Goal: Task Accomplishment & Management: Complete application form

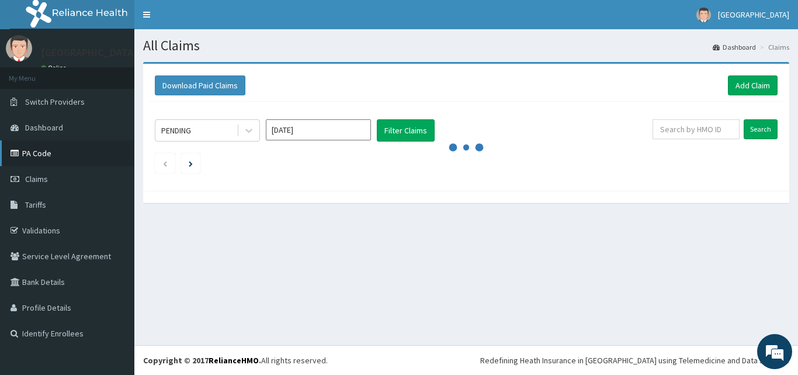
click at [40, 148] on link "PA Code" at bounding box center [67, 153] width 134 height 26
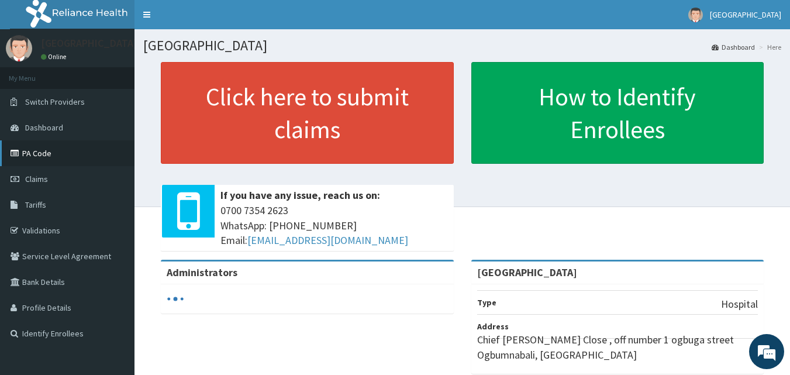
click at [72, 165] on link "PA Code" at bounding box center [67, 153] width 134 height 26
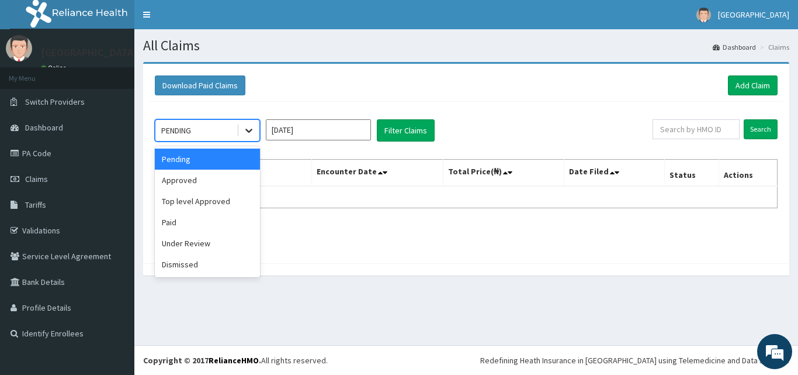
click at [244, 131] on icon at bounding box center [249, 131] width 12 height 12
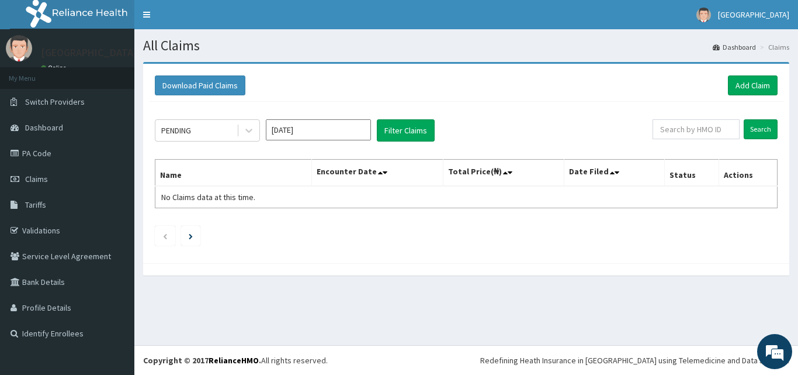
click at [347, 254] on div "PENDING Aug 2025 Filter Claims Search Name Encounter Date Total Price(₦) Date F…" at bounding box center [466, 179] width 635 height 155
click at [68, 153] on link "PA Code" at bounding box center [67, 153] width 134 height 26
click at [741, 87] on link "Add Claim" at bounding box center [753, 85] width 50 height 20
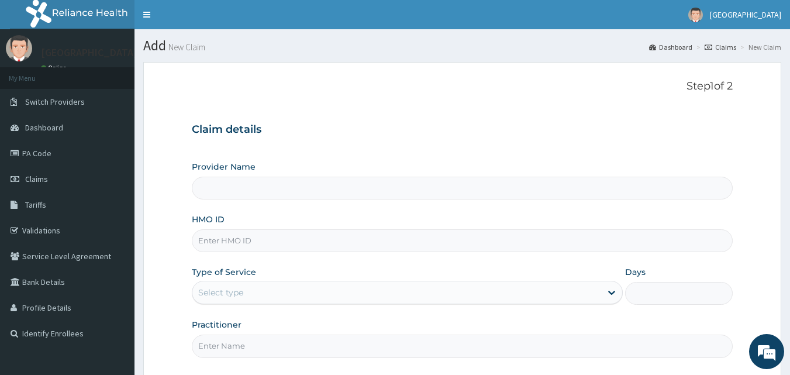
type input "[GEOGRAPHIC_DATA]"
click at [141, 183] on section "Step 1 of 2 Claim details Provider Name Marina Hospital HMO ID Type of Service …" at bounding box center [461, 253] width 655 height 401
click at [83, 191] on link "Claims" at bounding box center [67, 179] width 134 height 26
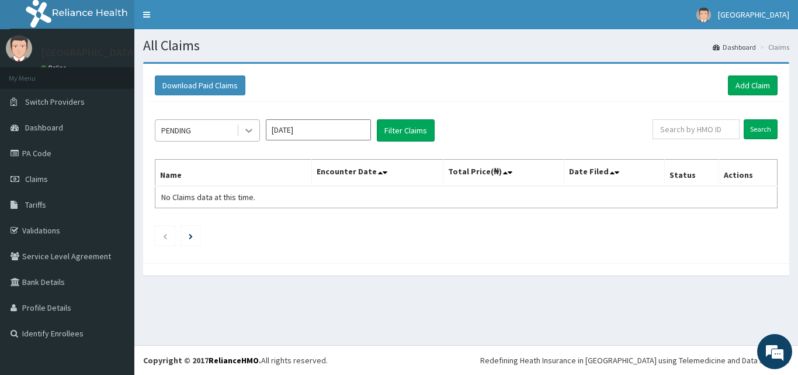
click at [253, 130] on icon at bounding box center [249, 131] width 12 height 12
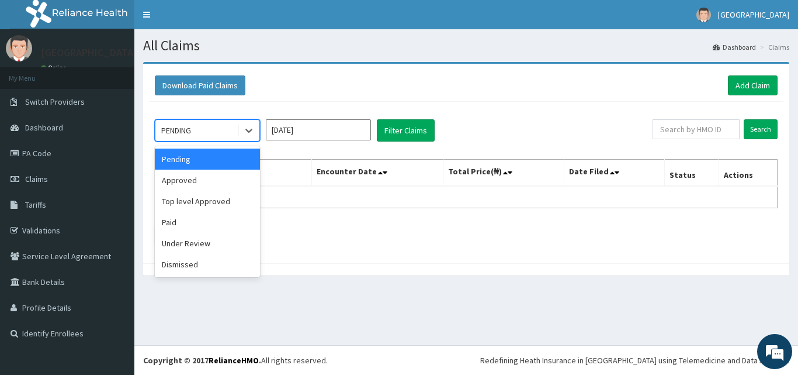
click at [335, 170] on th "Encounter Date" at bounding box center [377, 173] width 131 height 27
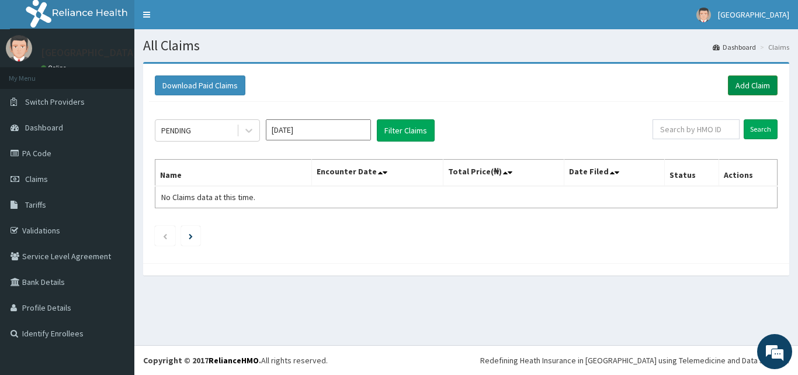
click at [738, 90] on link "Add Claim" at bounding box center [753, 85] width 50 height 20
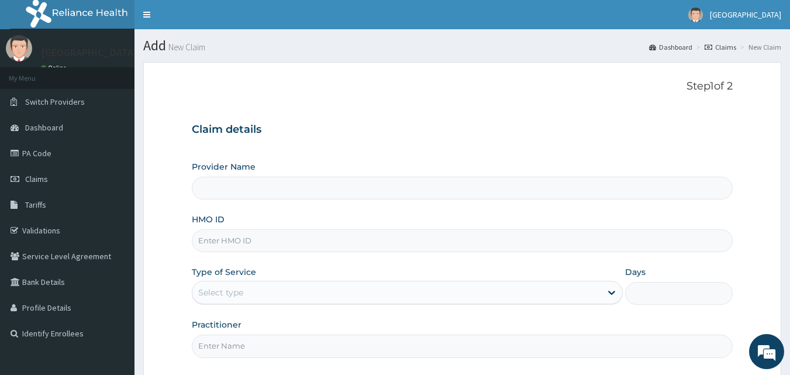
type input "[GEOGRAPHIC_DATA]"
click at [284, 247] on input "HMO ID" at bounding box center [462, 240] width 541 height 23
type input "kur10007/a"
click at [617, 278] on div "Type of Service Select type" at bounding box center [407, 285] width 431 height 39
click at [613, 302] on div at bounding box center [611, 292] width 21 height 21
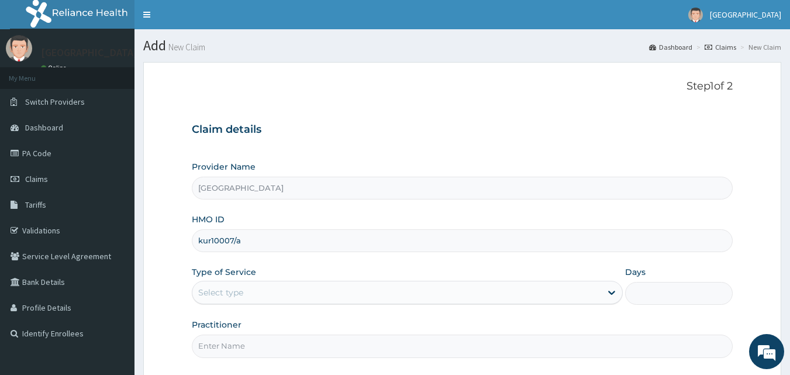
click at [528, 359] on div "Step 1 of 2 Claim details Provider Name Marina Hospital HMO ID kur10007/a Type …" at bounding box center [462, 220] width 541 height 281
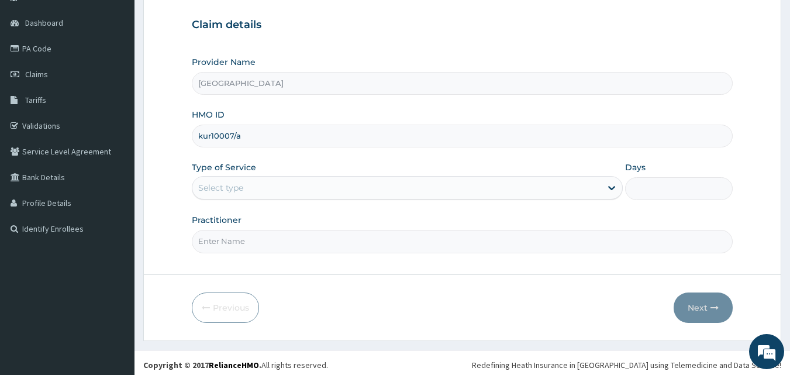
scroll to position [109, 0]
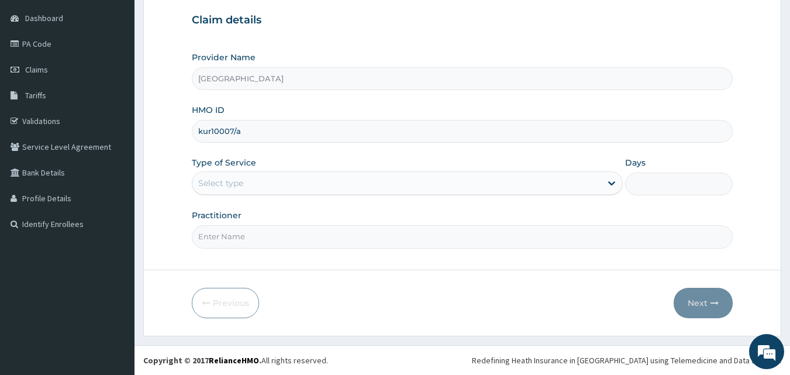
click at [391, 225] on input "Practitioner" at bounding box center [462, 236] width 541 height 23
type input "d"
type input "DR. [PERSON_NAME]."
click at [614, 185] on icon at bounding box center [612, 183] width 12 height 12
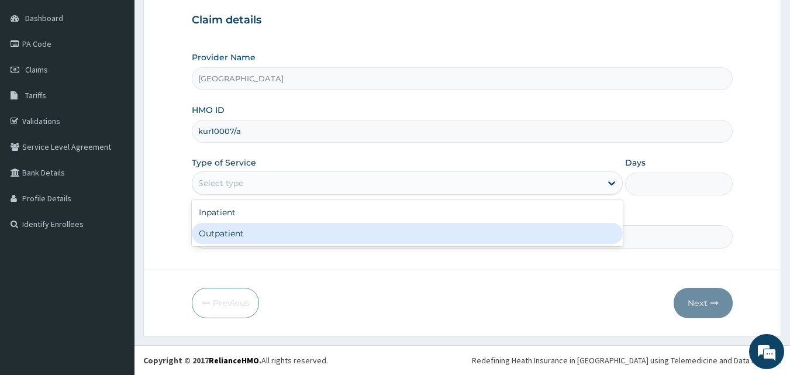
click at [467, 239] on div "Outpatient" at bounding box center [407, 233] width 431 height 21
type input "1"
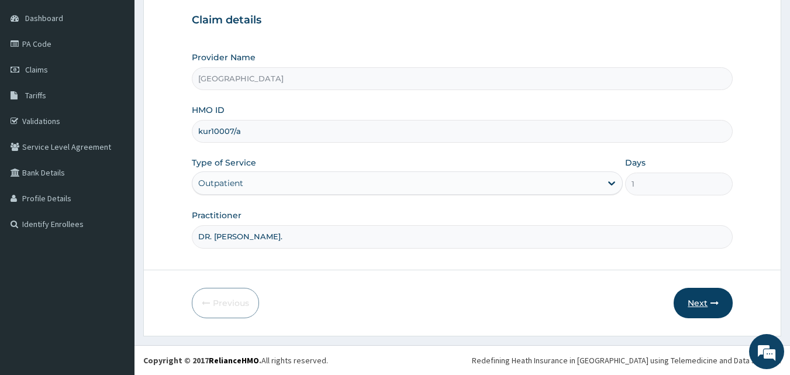
click at [713, 313] on button "Next" at bounding box center [702, 303] width 59 height 30
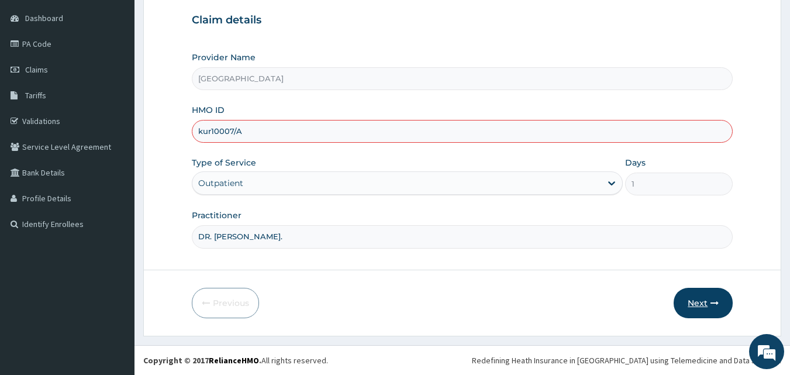
click at [729, 302] on button "Next" at bounding box center [702, 303] width 59 height 30
click at [210, 134] on input "kur10007/A" at bounding box center [462, 131] width 541 height 23
click at [686, 313] on button "Next" at bounding box center [702, 303] width 59 height 30
click at [695, 302] on button "Next" at bounding box center [702, 303] width 59 height 30
type input "KUR/10007/A"
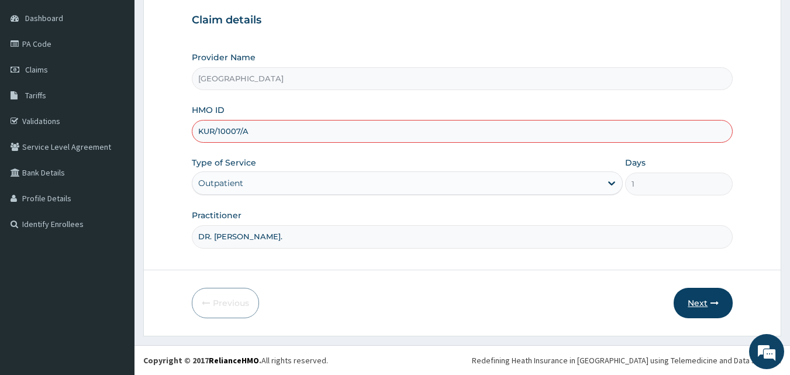
click at [688, 298] on button "Next" at bounding box center [702, 303] width 59 height 30
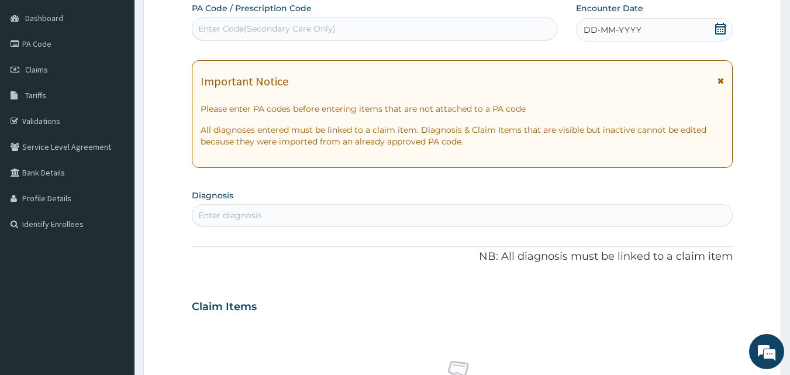
click at [406, 20] on div "Enter Code(Secondary Care Only)" at bounding box center [374, 28] width 365 height 19
paste input "PA/5EBB9D"
type input "PA"
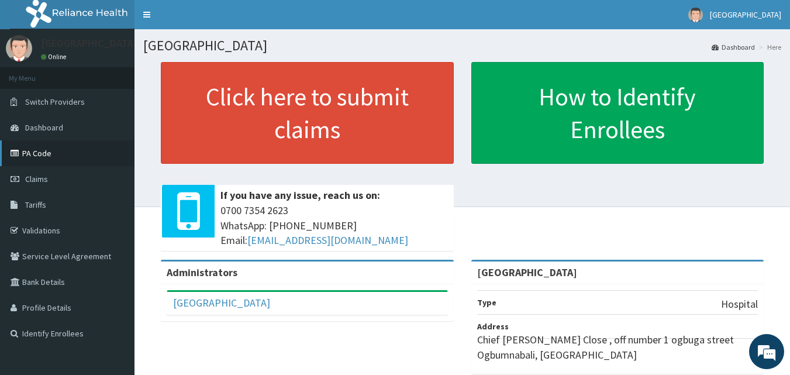
click at [49, 146] on link "PA Code" at bounding box center [67, 153] width 134 height 26
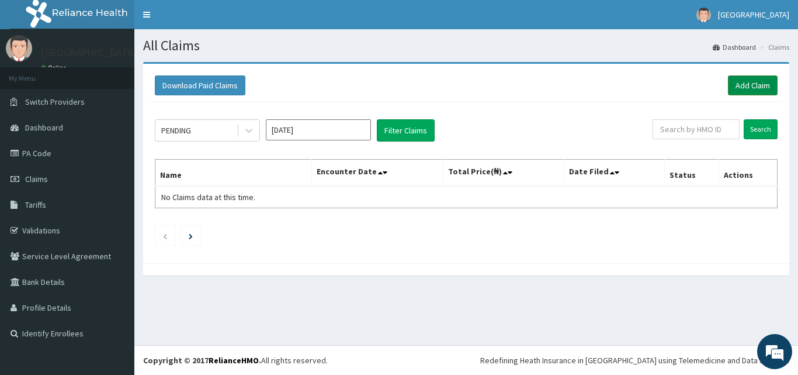
click at [753, 78] on link "Add Claim" at bounding box center [753, 85] width 50 height 20
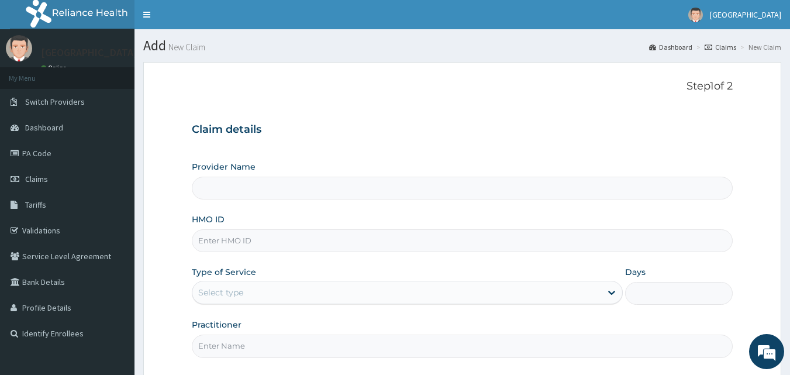
click at [337, 240] on input "HMO ID" at bounding box center [462, 240] width 541 height 23
type input "[GEOGRAPHIC_DATA]"
type input "k"
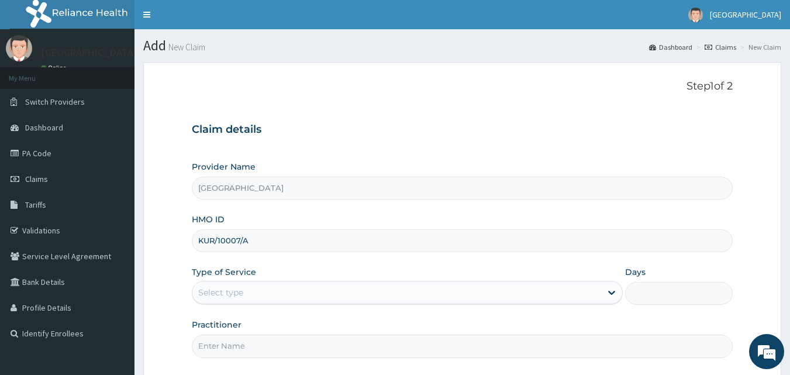
type input "KUR/10007/A"
click at [513, 291] on div "Select type" at bounding box center [396, 292] width 409 height 19
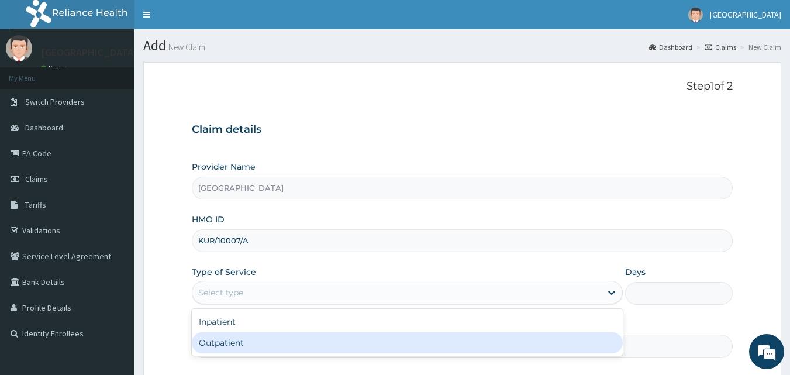
click at [426, 361] on div "Step 1 of 2 Claim details Provider Name Marina Hospital HMO ID KUR/10007/A Type…" at bounding box center [462, 220] width 541 height 281
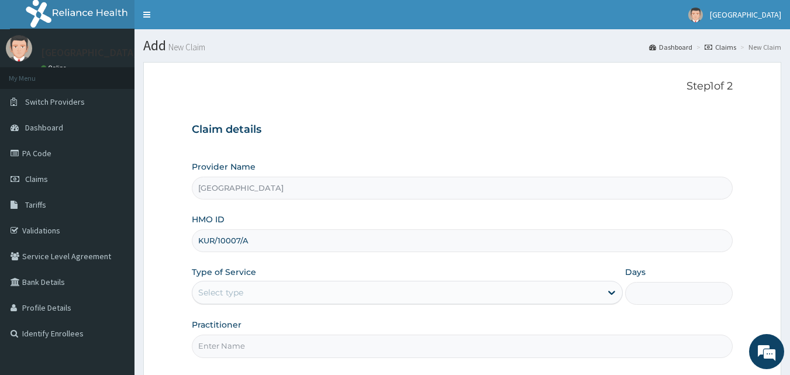
click at [496, 306] on div "Provider Name Marina Hospital HMO ID KUR/10007/A Type of Service Select type Da…" at bounding box center [462, 259] width 541 height 196
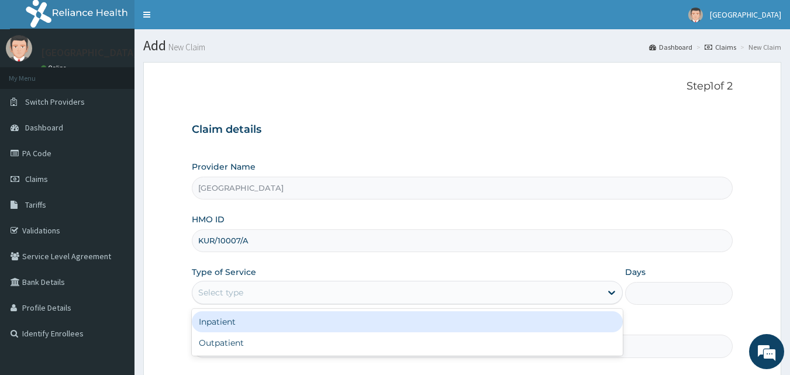
click at [497, 291] on div "Select type" at bounding box center [396, 292] width 409 height 19
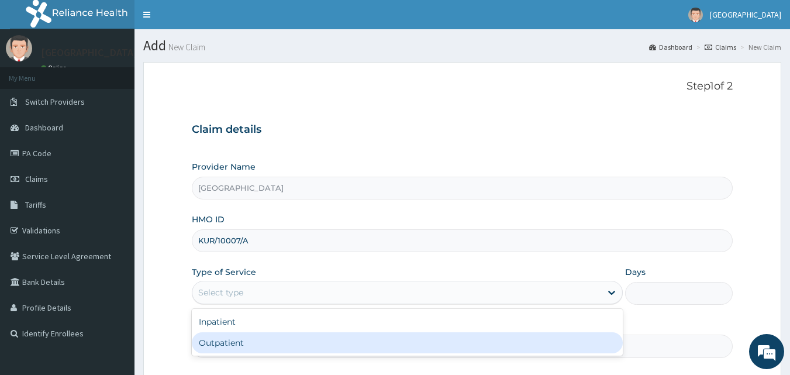
click at [442, 340] on div "Outpatient" at bounding box center [407, 342] width 431 height 21
type input "1"
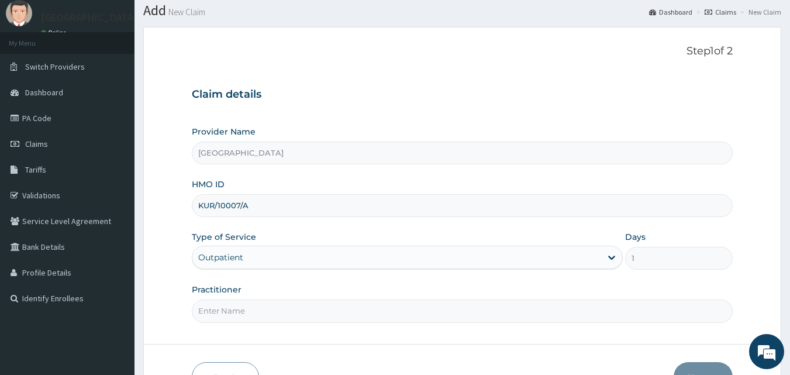
scroll to position [85, 0]
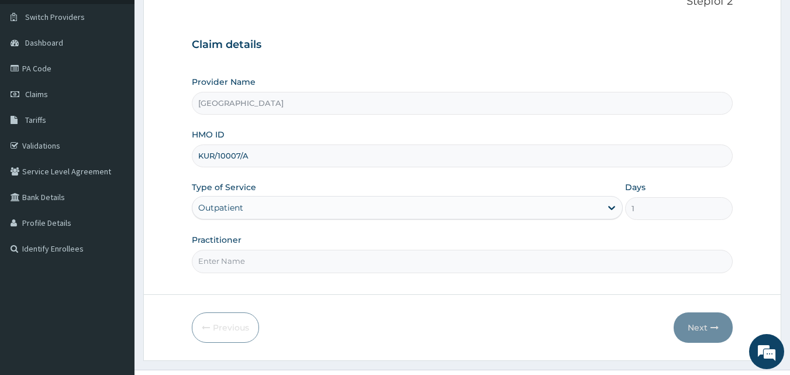
click at [375, 262] on input "Practitioner" at bounding box center [462, 261] width 541 height 23
type input "Dr."
click at [43, 140] on link "Validations" at bounding box center [67, 146] width 134 height 26
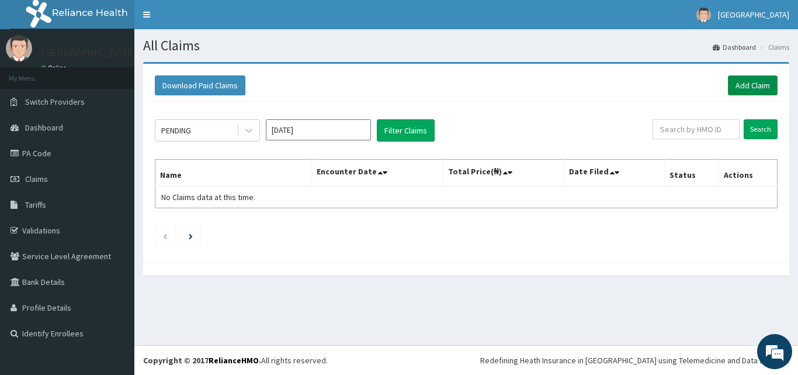
click at [759, 85] on link "Add Claim" at bounding box center [753, 85] width 50 height 20
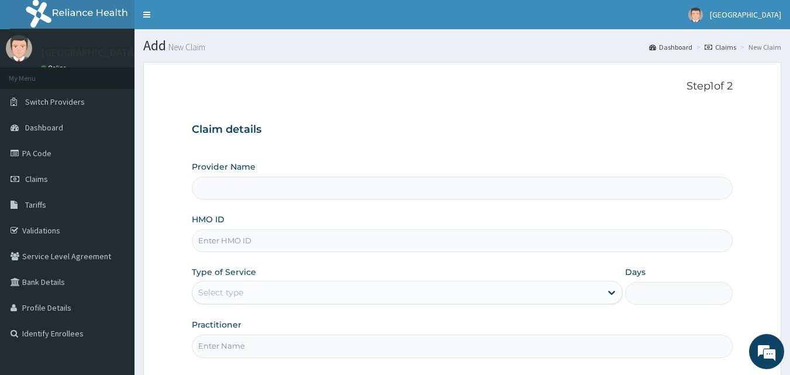
click at [260, 236] on input "HMO ID" at bounding box center [462, 240] width 541 height 23
type input "[GEOGRAPHIC_DATA]"
type input "KUR/10007/A"
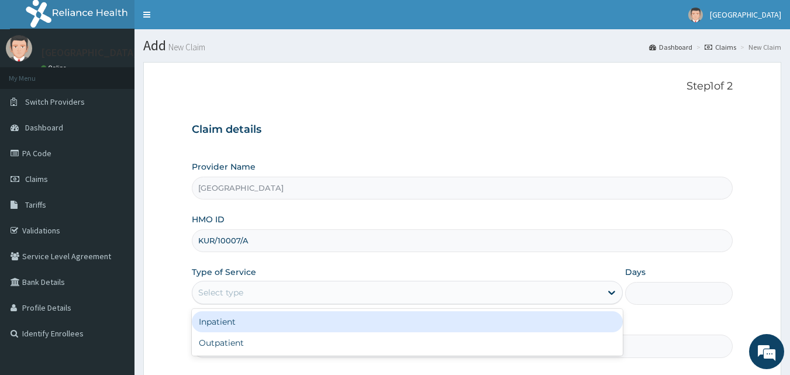
click at [414, 299] on div "Select type" at bounding box center [396, 292] width 409 height 19
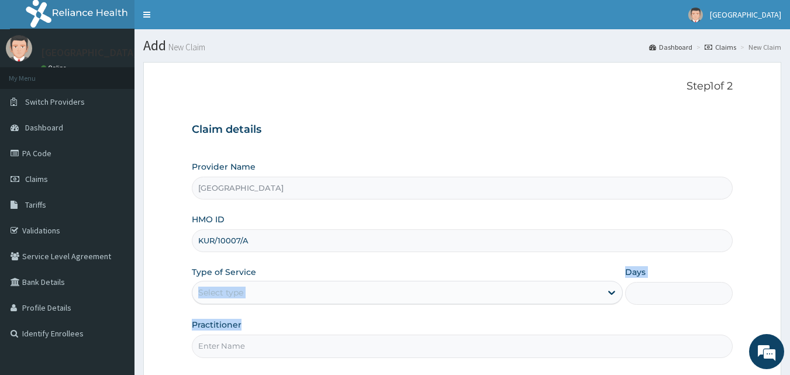
drag, startPoint x: 403, startPoint y: 274, endPoint x: 379, endPoint y: 357, distance: 87.0
click at [379, 357] on div "Provider Name Marina Hospital HMO ID KUR/10007/A Type of Service Select type Da…" at bounding box center [462, 259] width 541 height 196
click at [412, 241] on input "KUR/10007/A" at bounding box center [462, 240] width 541 height 23
click at [347, 293] on div "Select type" at bounding box center [396, 292] width 409 height 19
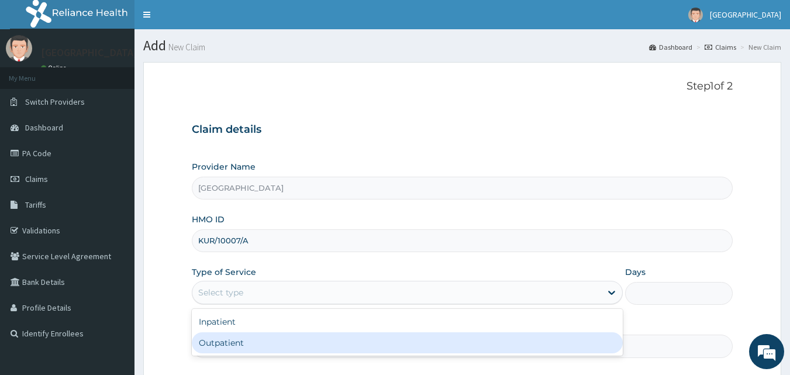
click at [320, 344] on div "Outpatient" at bounding box center [407, 342] width 431 height 21
type input "1"
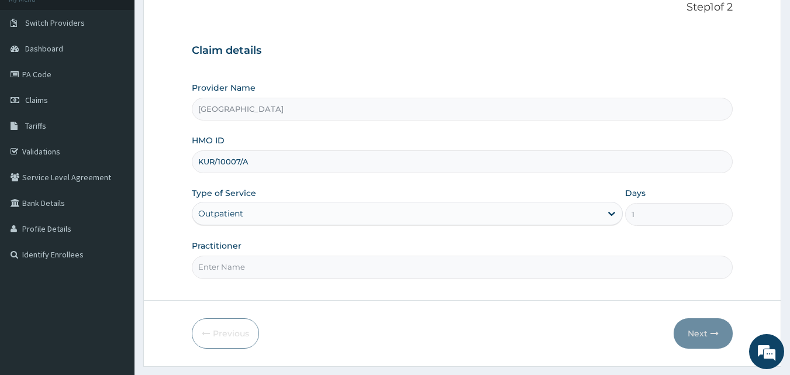
scroll to position [91, 0]
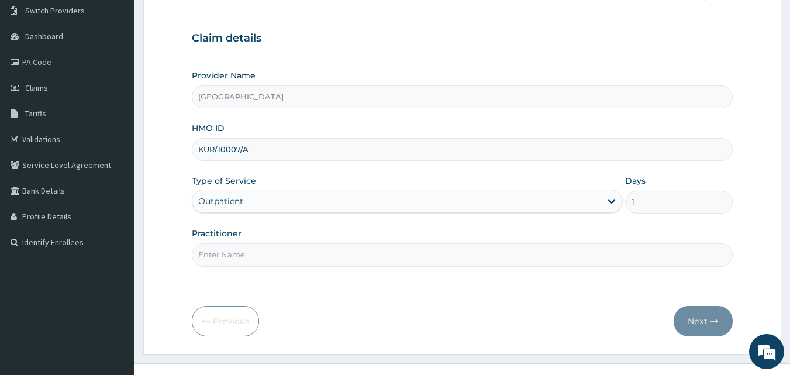
click at [388, 249] on input "Practitioner" at bounding box center [462, 254] width 541 height 23
type input "F"
type input "Dr. Izu Ken"
click at [706, 317] on button "Next" at bounding box center [702, 321] width 59 height 30
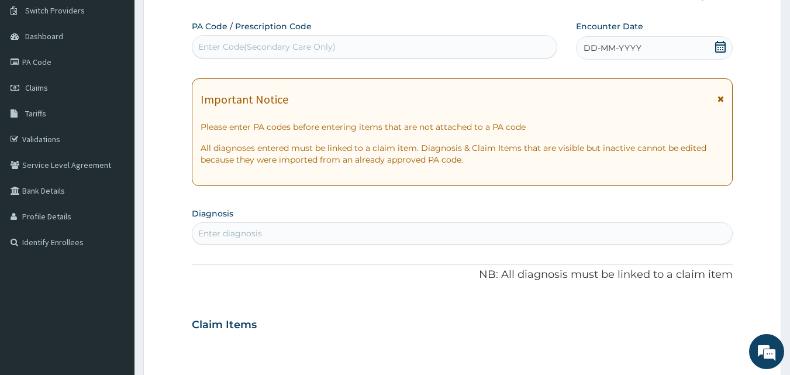
click at [491, 37] on div "Enter Code(Secondary Care Only)" at bounding box center [375, 46] width 366 height 23
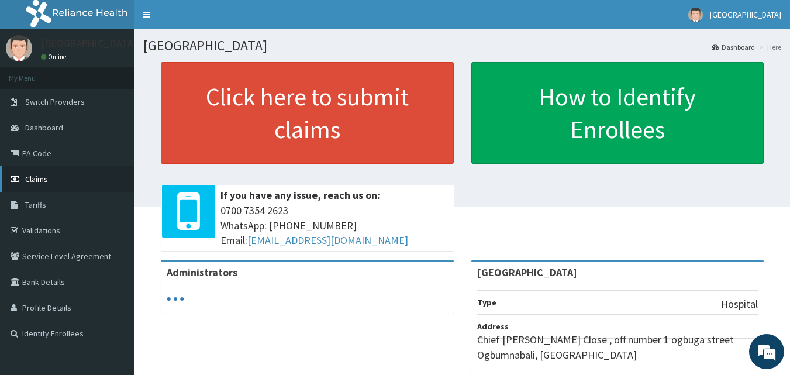
click at [22, 174] on link "Claims" at bounding box center [67, 179] width 134 height 26
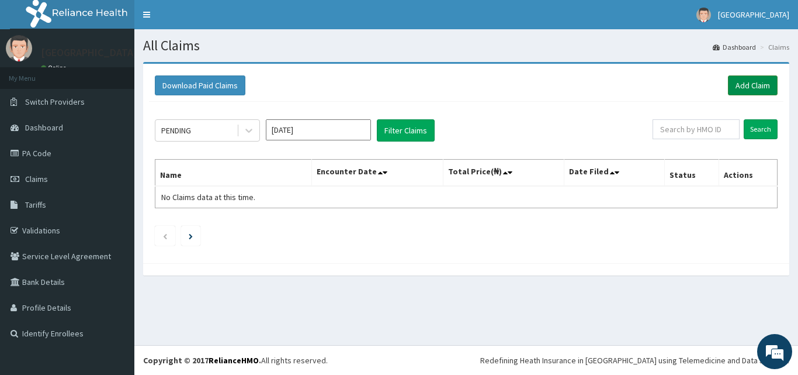
click at [742, 79] on link "Add Claim" at bounding box center [753, 85] width 50 height 20
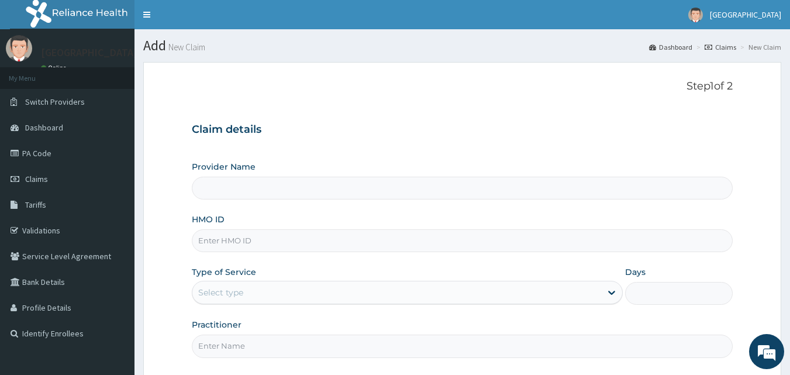
type input "[GEOGRAPHIC_DATA]"
click at [274, 236] on input "HMO ID" at bounding box center [462, 240] width 541 height 23
type input "KUR/10007/A"
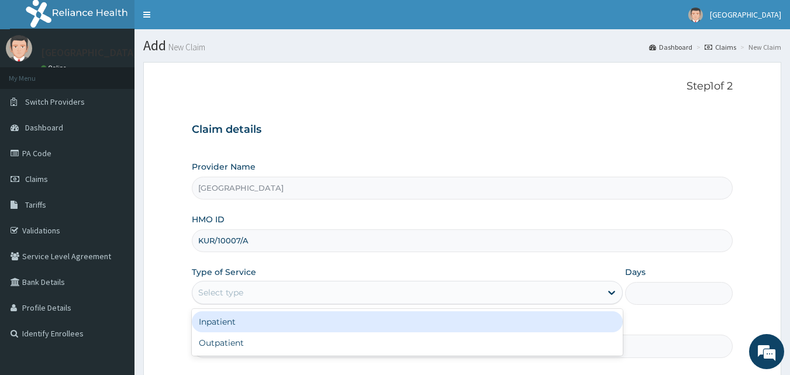
click at [307, 293] on div "Select type" at bounding box center [396, 292] width 409 height 19
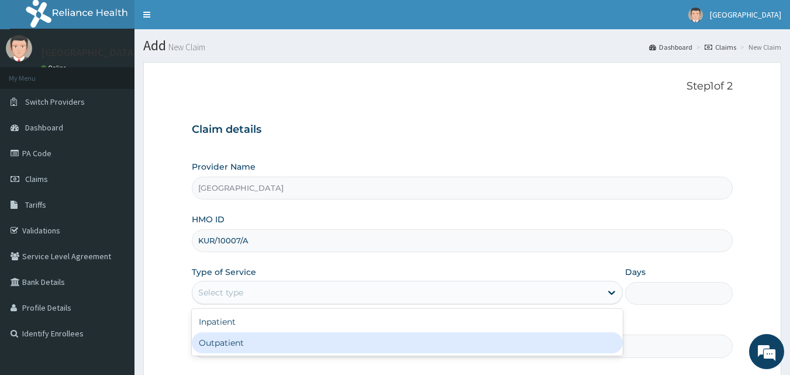
click at [272, 344] on div "Outpatient" at bounding box center [407, 342] width 431 height 21
type input "1"
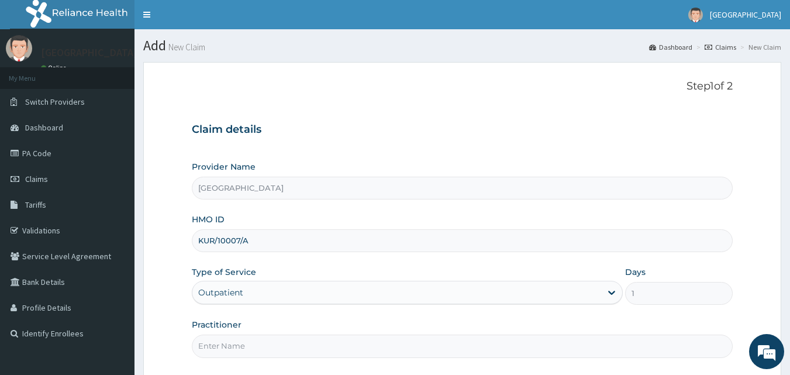
click at [307, 343] on input "Practitioner" at bounding box center [462, 345] width 541 height 23
type input "d"
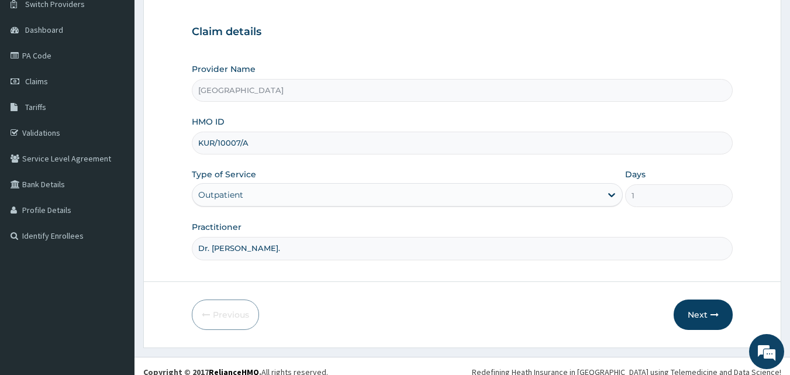
scroll to position [109, 0]
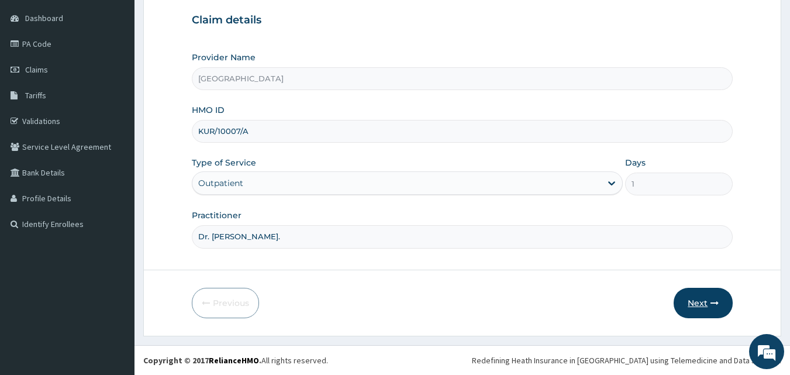
type input "Dr. Izu Ken."
click at [686, 296] on button "Next" at bounding box center [702, 303] width 59 height 30
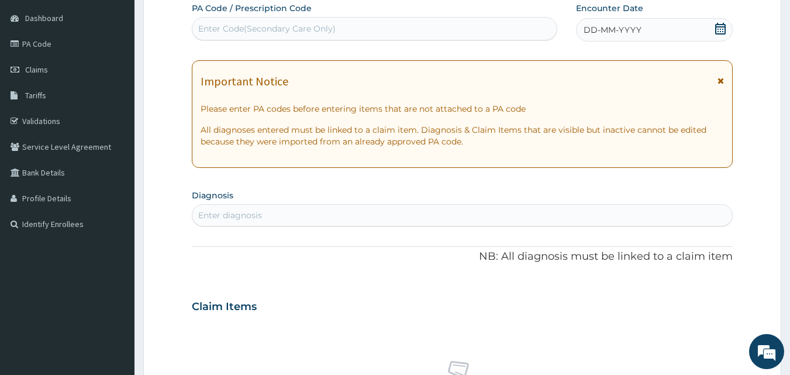
click at [441, 27] on div "Enter Code(Secondary Care Only)" at bounding box center [374, 28] width 365 height 19
paste input "PA/5EBB9D"
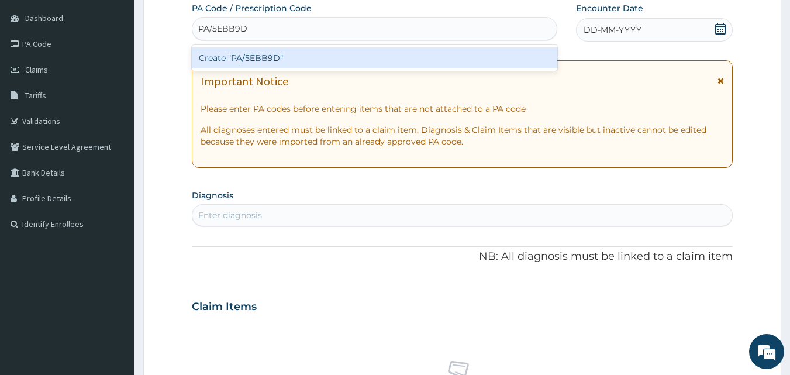
type input "PA/5EBB9D"
click at [716, 28] on div "PA Code / Prescription Code option Create "PA/5EBB9D" focused, 1 of 1. 1 result…" at bounding box center [462, 304] width 541 height 605
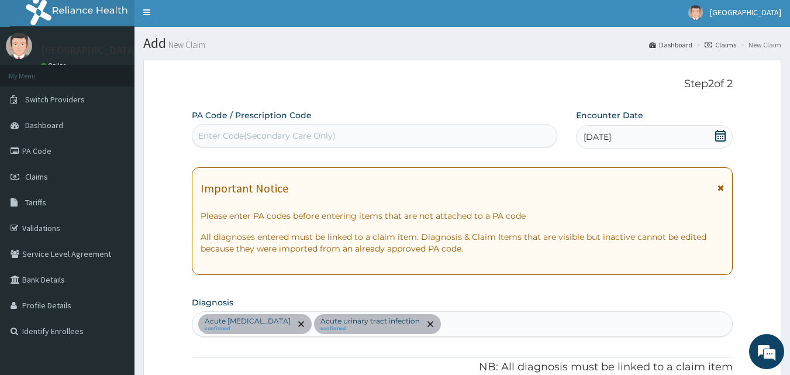
scroll to position [0, 0]
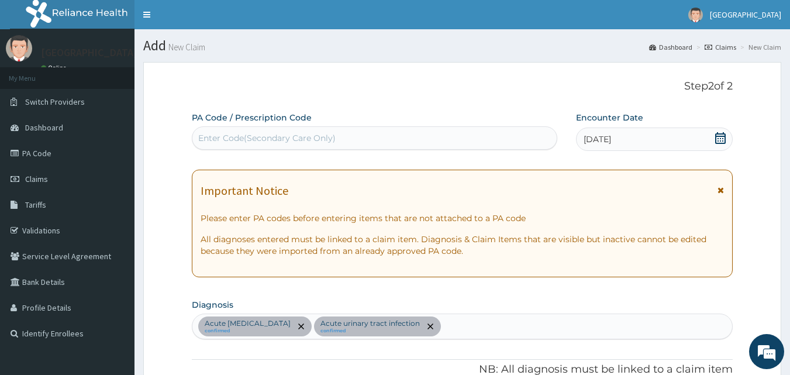
click at [718, 141] on icon at bounding box center [720, 138] width 11 height 12
click at [715, 133] on icon at bounding box center [720, 138] width 12 height 12
click at [719, 144] on span at bounding box center [720, 139] width 12 height 15
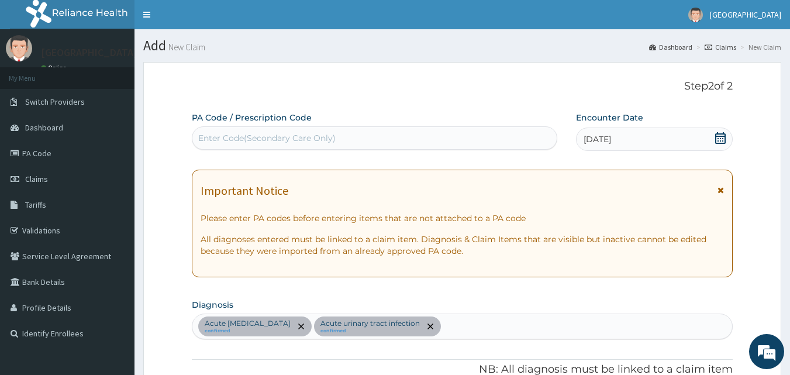
click at [720, 133] on icon at bounding box center [720, 138] width 12 height 12
drag, startPoint x: 720, startPoint y: 133, endPoint x: 658, endPoint y: 133, distance: 62.5
click at [658, 133] on div "15-08-2025" at bounding box center [654, 138] width 157 height 23
click at [657, 133] on div "15-08-2025" at bounding box center [654, 138] width 157 height 23
click at [713, 136] on div "15-08-2025" at bounding box center [654, 138] width 157 height 23
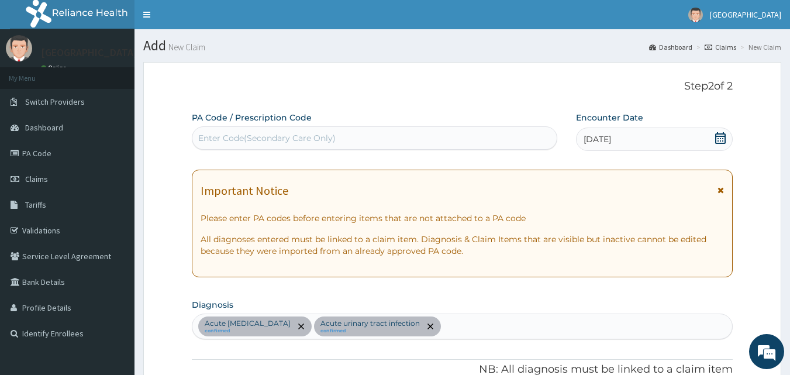
click at [726, 136] on icon at bounding box center [720, 138] width 12 height 12
click at [719, 134] on icon at bounding box center [720, 138] width 12 height 12
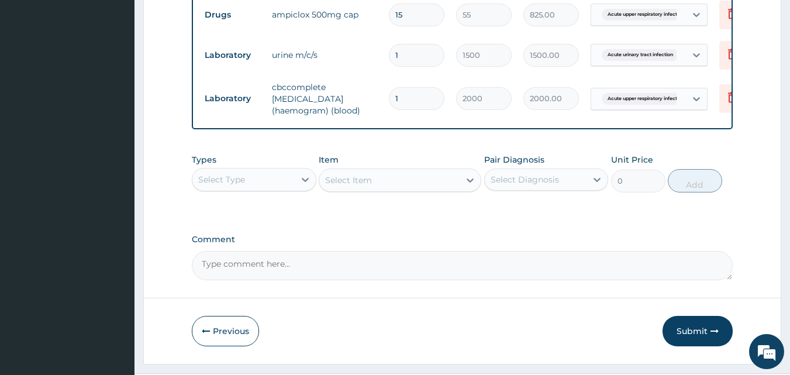
scroll to position [608, 0]
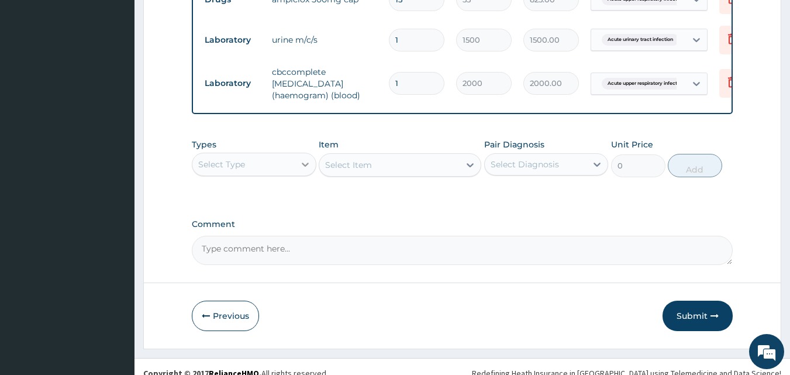
click at [305, 168] on icon at bounding box center [305, 164] width 12 height 12
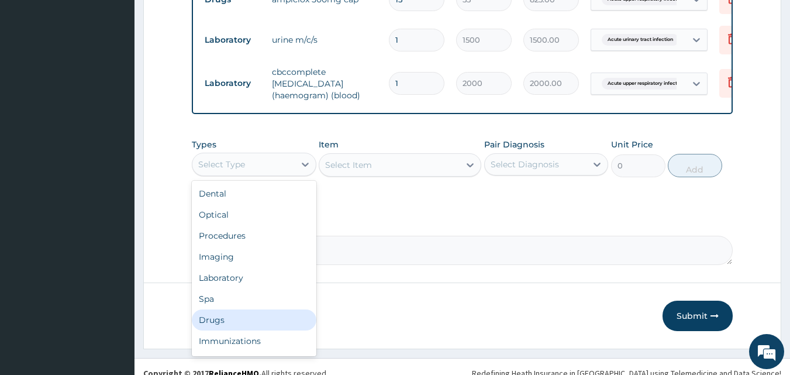
click at [229, 330] on div "Drugs" at bounding box center [254, 319] width 125 height 21
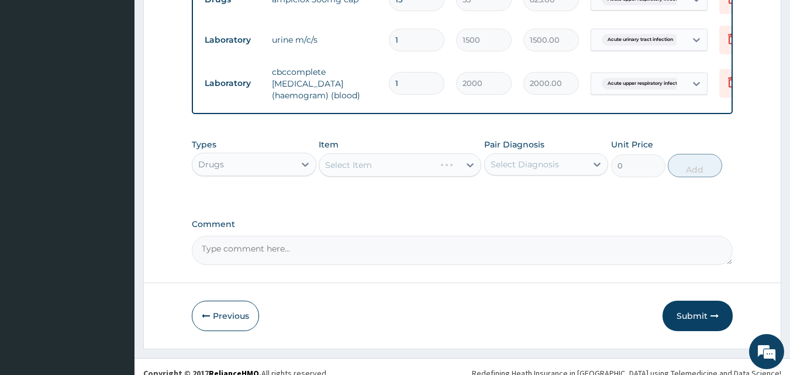
click at [461, 172] on div "Select Item" at bounding box center [400, 164] width 163 height 23
click at [469, 174] on div "Select Item" at bounding box center [400, 164] width 163 height 23
click at [469, 171] on icon at bounding box center [470, 165] width 12 height 12
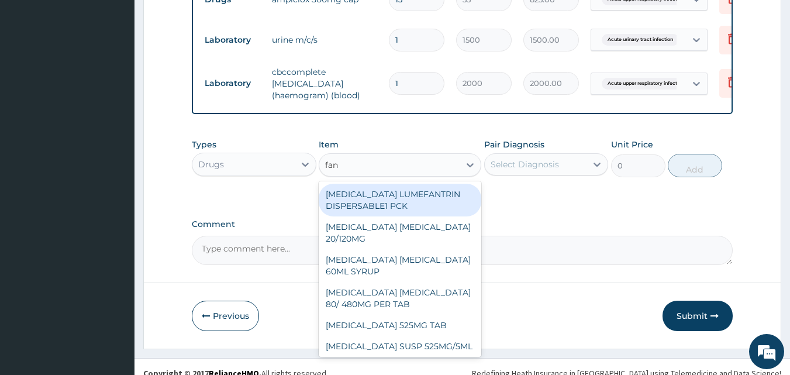
type input "fans"
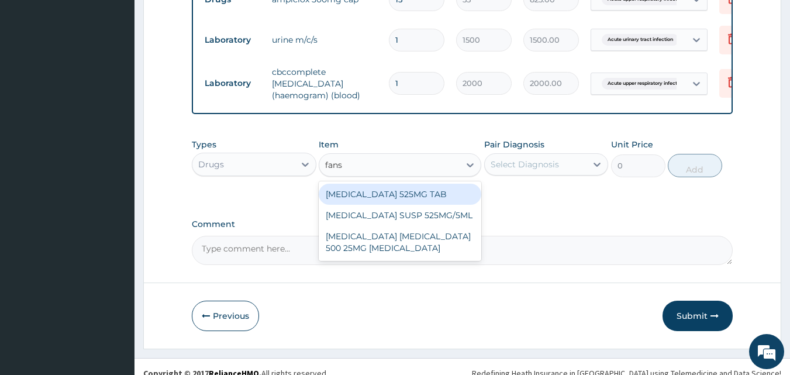
click at [416, 196] on div "[MEDICAL_DATA] 525MG TAB" at bounding box center [400, 194] width 163 height 21
type input "135"
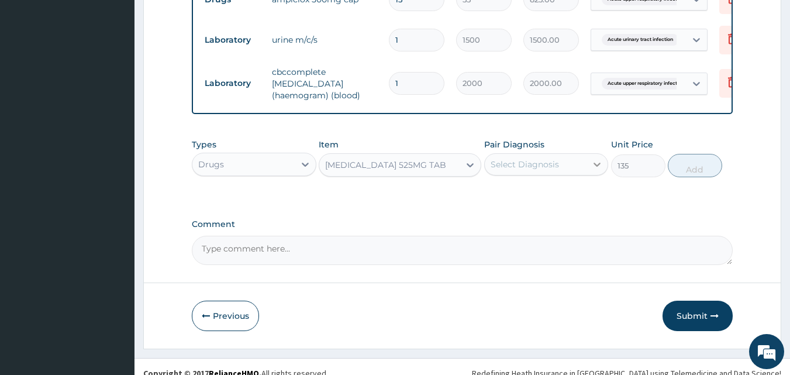
click at [599, 170] on icon at bounding box center [597, 164] width 12 height 12
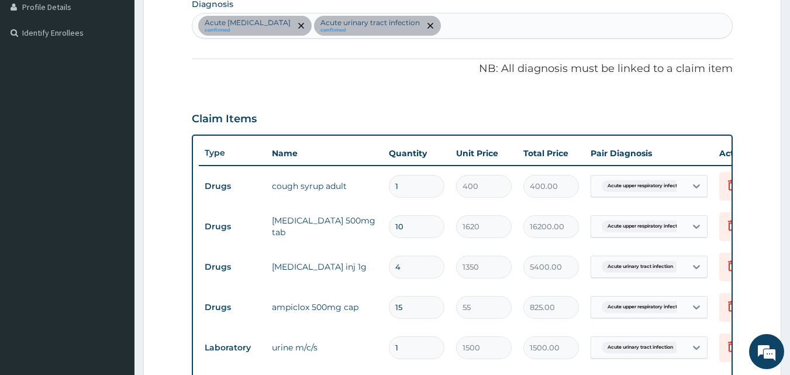
scroll to position [282, 0]
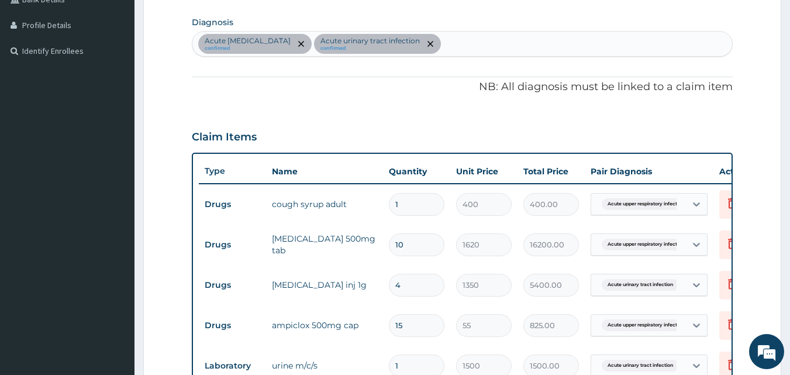
click at [613, 40] on div "Acute upper respiratory infection confirmed Acute urinary tract infection confi…" at bounding box center [462, 44] width 540 height 25
type input "a"
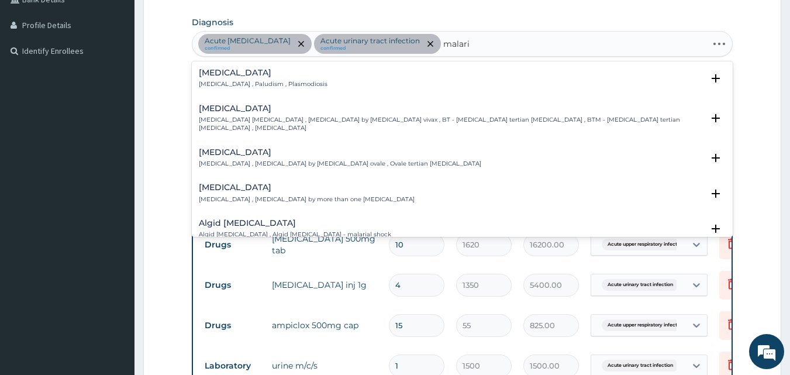
type input "malaria"
click at [269, 87] on p "Malaria , Paludism , Plasmodiosis" at bounding box center [263, 84] width 129 height 8
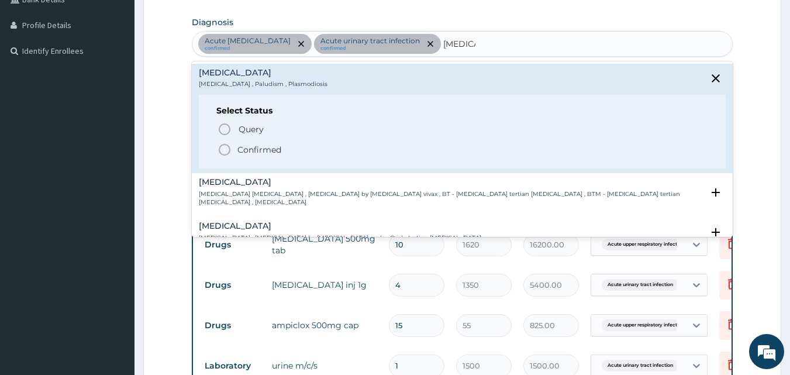
click at [224, 144] on circle "status option filled" at bounding box center [224, 149] width 11 height 11
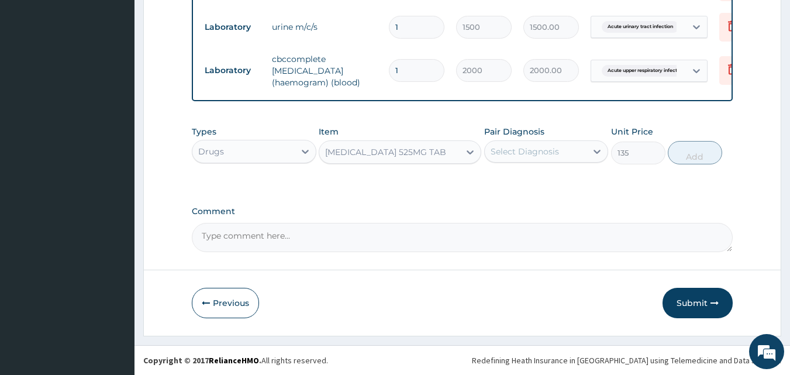
scroll to position [630, 0]
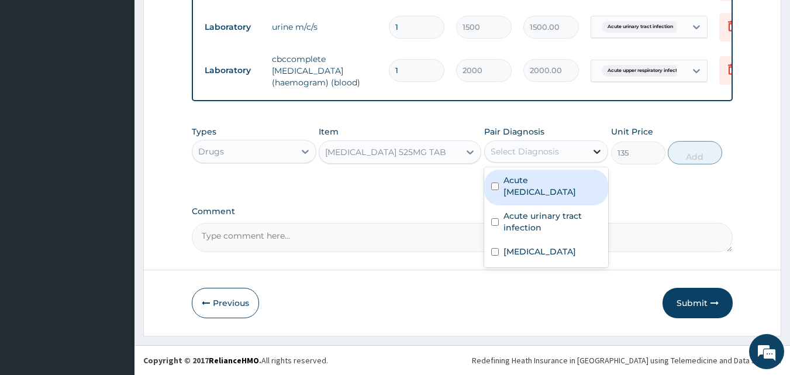
click at [597, 153] on icon at bounding box center [597, 152] width 7 height 4
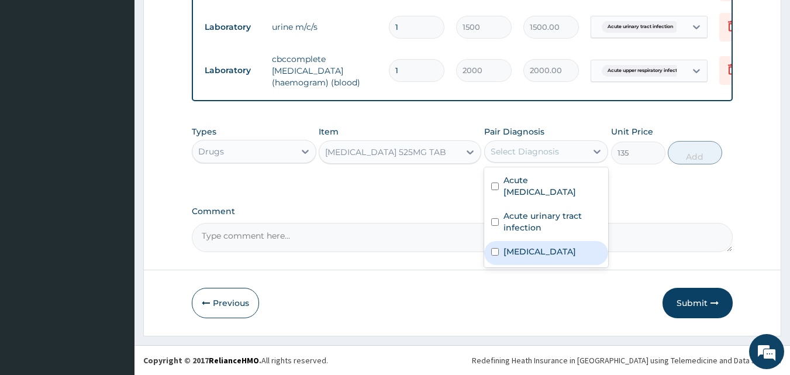
click at [548, 258] on div "[MEDICAL_DATA]" at bounding box center [546, 253] width 125 height 24
checkbox input "true"
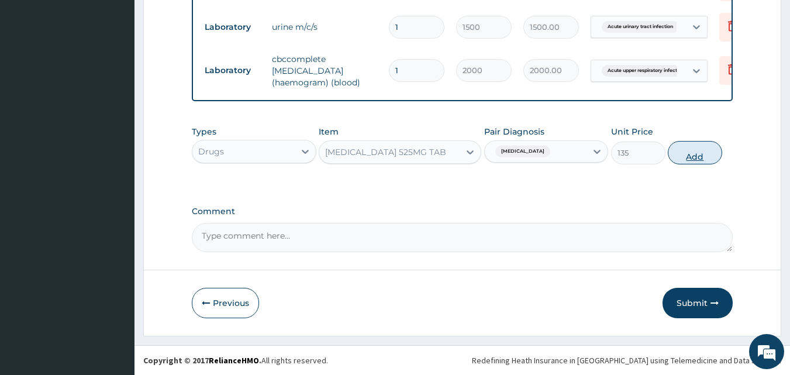
click at [680, 155] on button "Add" at bounding box center [695, 152] width 54 height 23
type input "0"
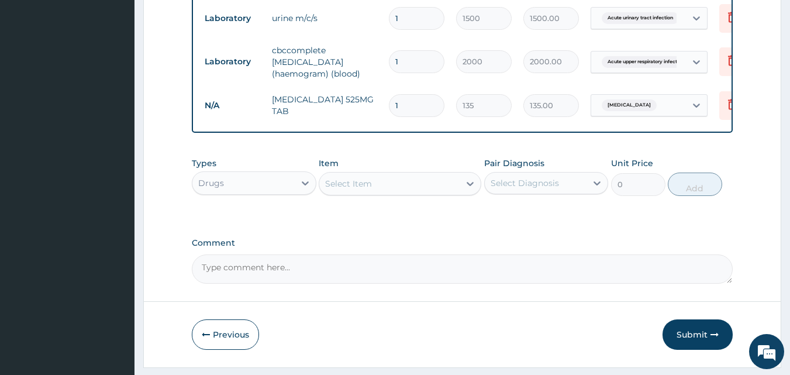
click at [364, 189] on div "Select Item" at bounding box center [348, 184] width 47 height 12
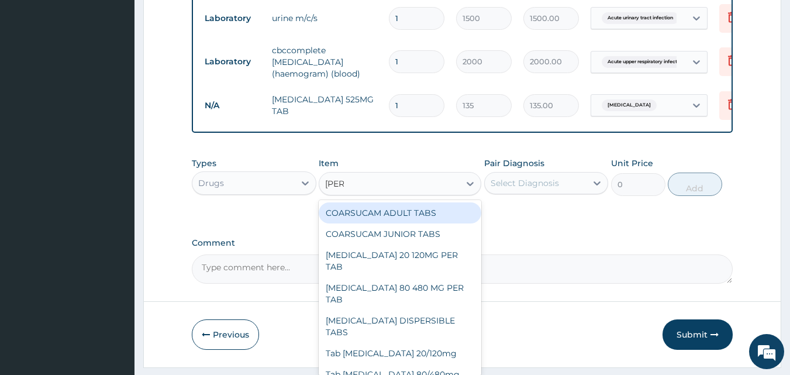
type input "coart"
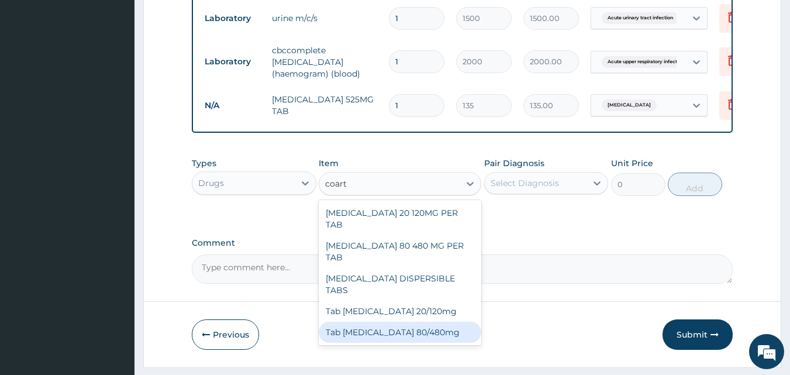
click at [389, 321] on div "Tab [MEDICAL_DATA] 80/480mg" at bounding box center [400, 331] width 163 height 21
type input "700"
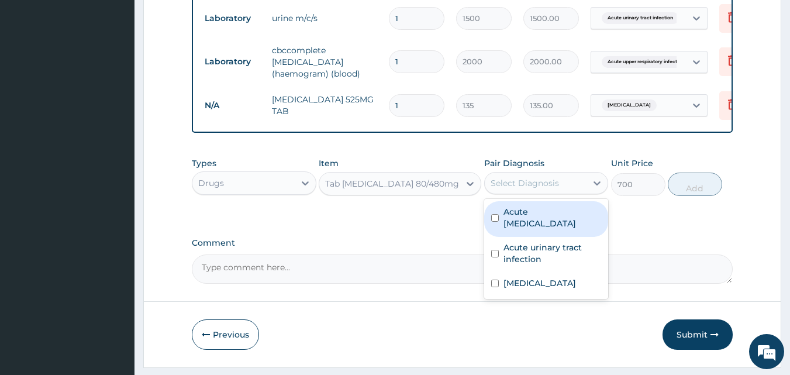
click at [580, 192] on div "Select Diagnosis" at bounding box center [536, 183] width 102 height 19
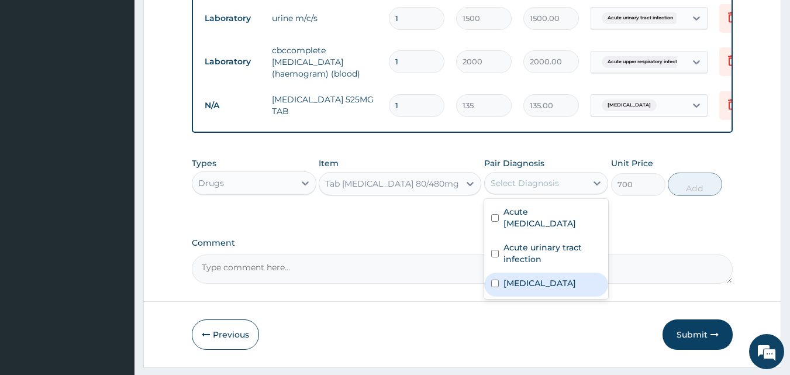
click at [511, 296] on div "[MEDICAL_DATA]" at bounding box center [546, 284] width 125 height 24
checkbox input "true"
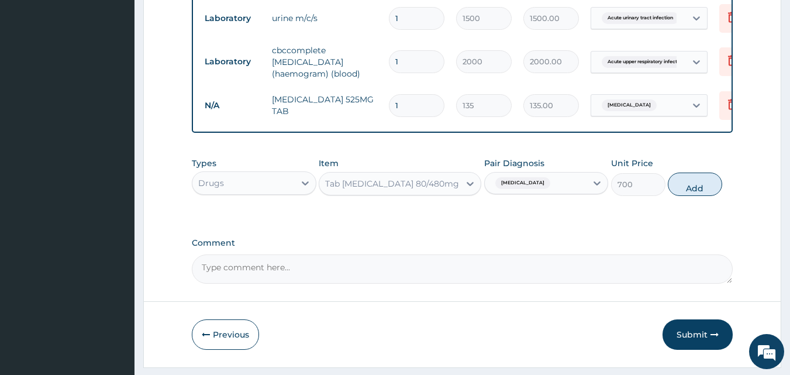
click at [686, 202] on div "Types Drugs Item Tab Coartem 80/480mg Pair Diagnosis Malaria Unit Price 700 Add" at bounding box center [462, 176] width 541 height 50
click at [708, 196] on button "Add" at bounding box center [695, 183] width 54 height 23
type input "0"
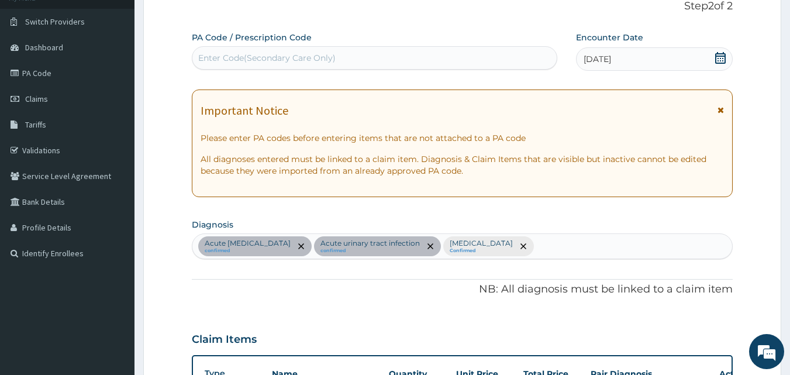
scroll to position [84, 0]
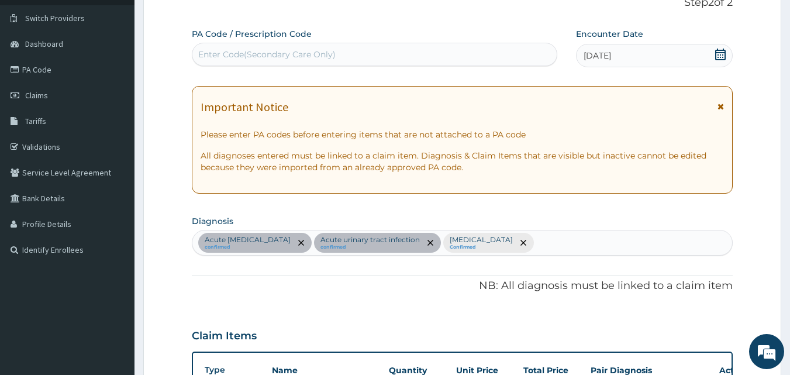
click at [563, 244] on div "Acute upper respiratory infection confirmed Acute urinary tract infection confi…" at bounding box center [462, 242] width 540 height 25
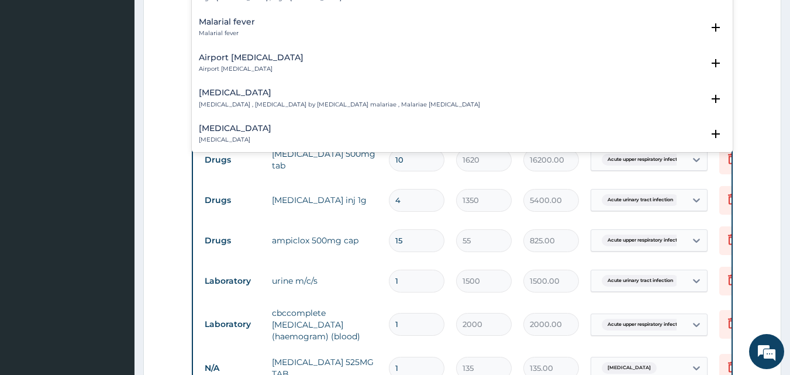
scroll to position [0, 0]
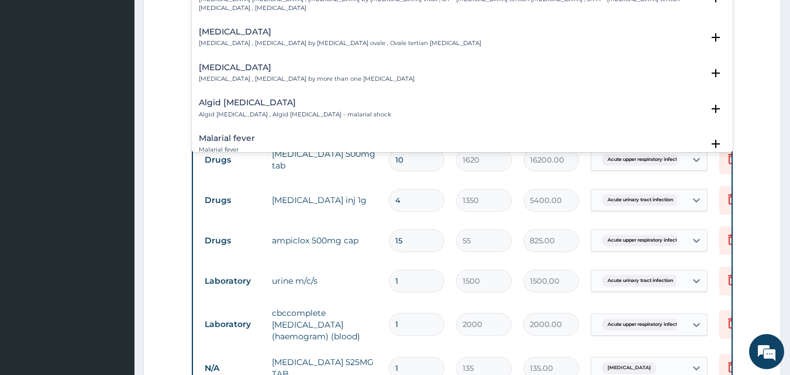
type input "malaria"
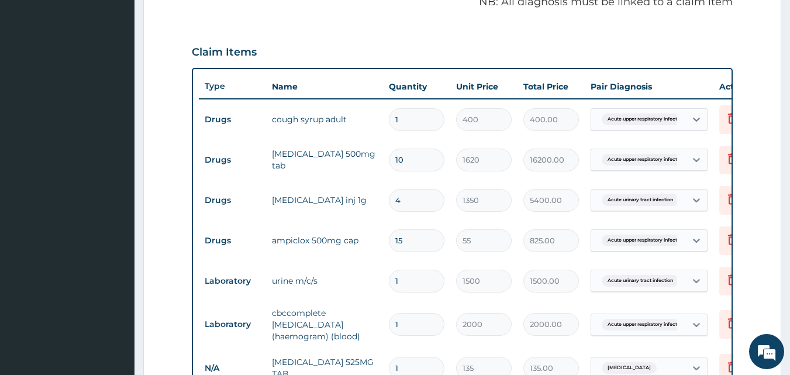
click at [777, 68] on form "Step 2 of 2 PA Code / Prescription Code Enter Code(Secondary Care Only) Encount…" at bounding box center [462, 182] width 638 height 975
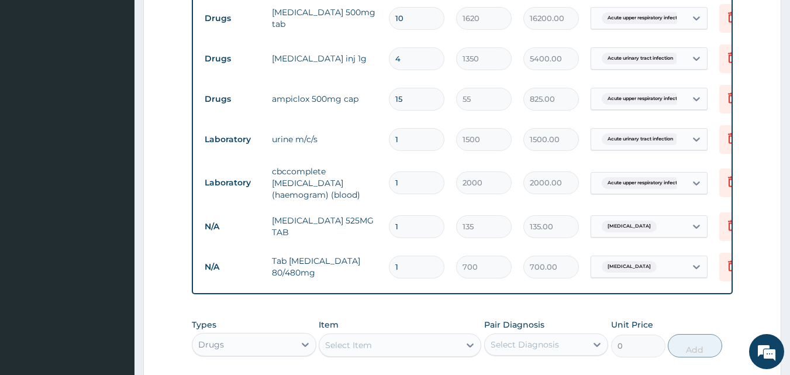
scroll to position [514, 0]
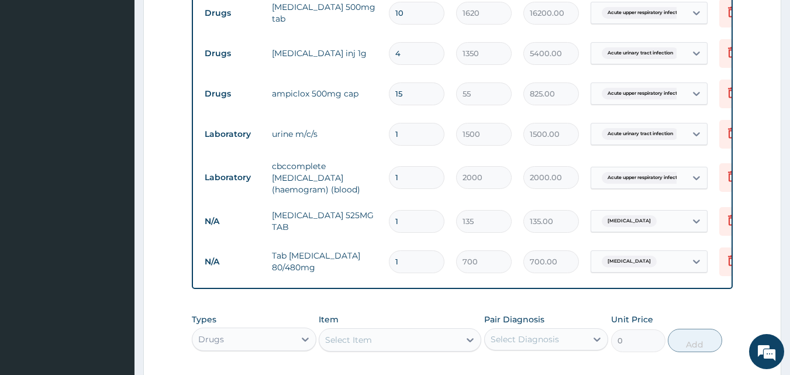
click at [638, 289] on div "Type Name Quantity Unit Price Total Price Pair Diagnosis Actions Drugs cough sy…" at bounding box center [462, 105] width 541 height 368
drag, startPoint x: 653, startPoint y: 286, endPoint x: 676, endPoint y: 290, distance: 23.2
click at [676, 289] on div "Type Name Quantity Unit Price Total Price Pair Diagnosis Actions Drugs cough sy…" at bounding box center [462, 105] width 541 height 368
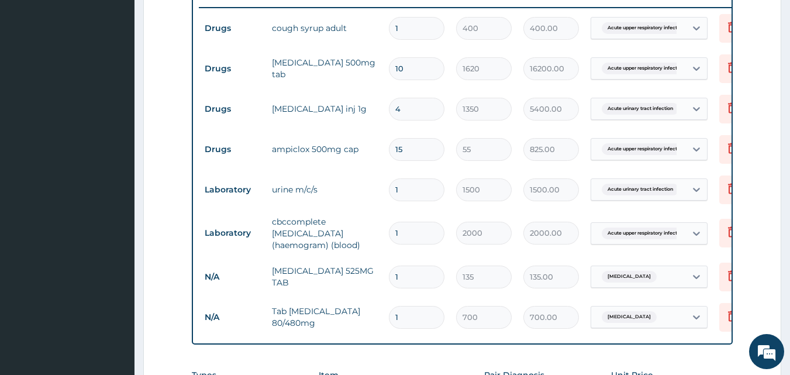
scroll to position [474, 0]
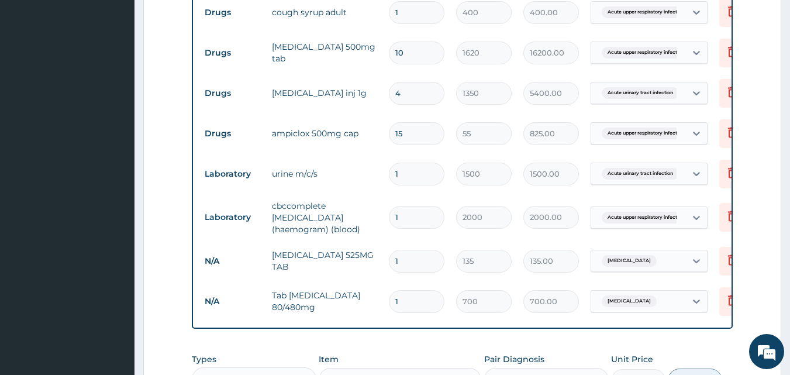
click at [405, 260] on input "1" at bounding box center [417, 261] width 56 height 23
type input "0.00"
type input "3"
type input "405.00"
type input "3"
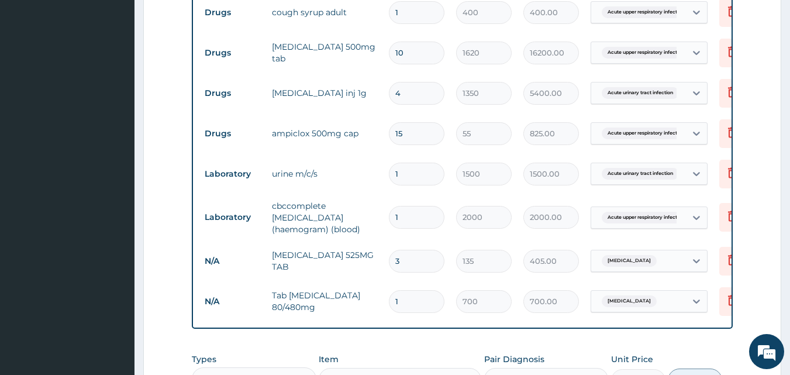
click at [402, 302] on input "1" at bounding box center [417, 301] width 56 height 23
type input "0.00"
type input "6"
type input "4200.00"
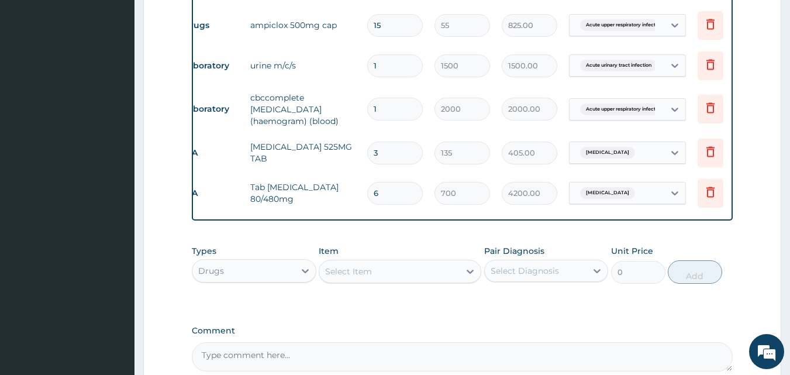
scroll to position [710, 0]
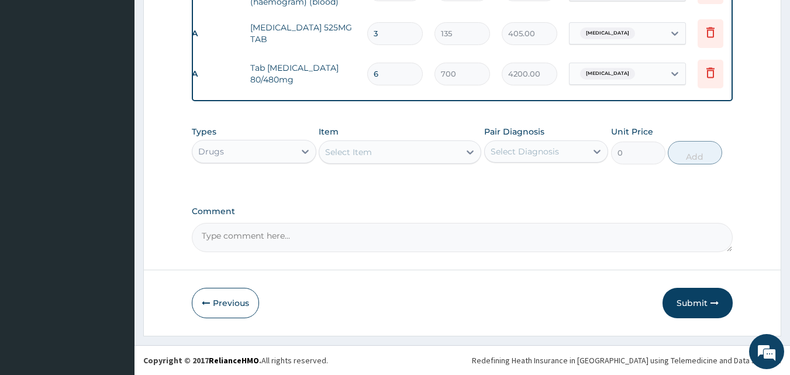
type input "6"
click at [381, 146] on div "Select Item" at bounding box center [389, 152] width 140 height 19
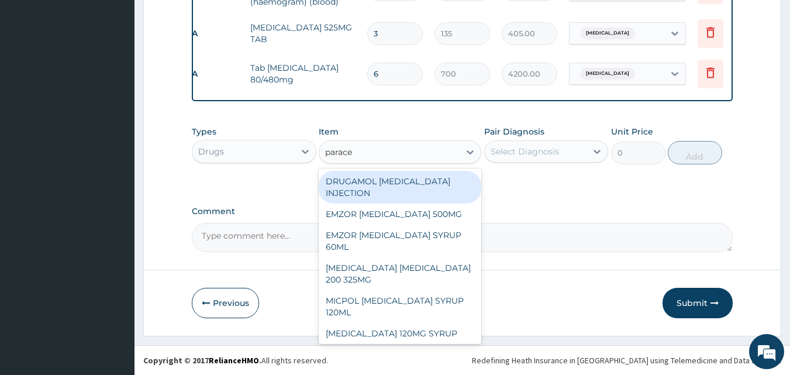
type input "paracet"
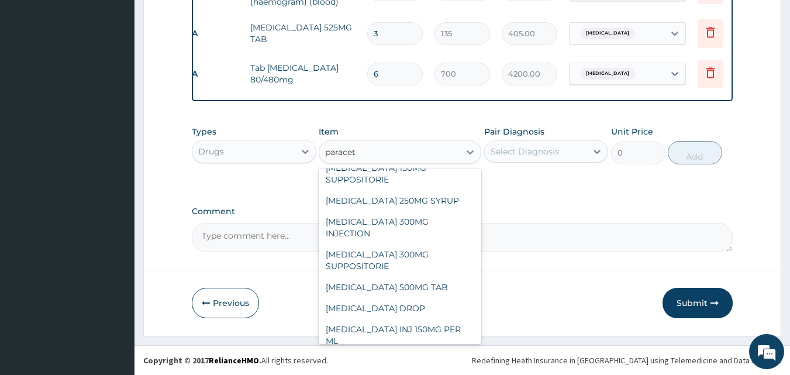
scroll to position [196, 0]
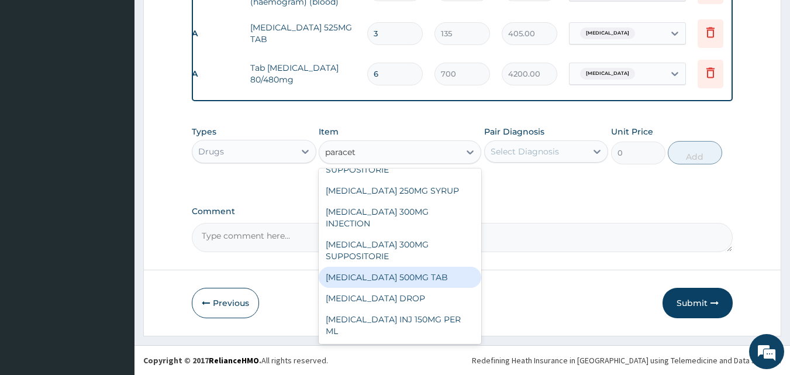
click at [403, 272] on div "[MEDICAL_DATA] 500MG TAB" at bounding box center [400, 277] width 163 height 21
type input "15"
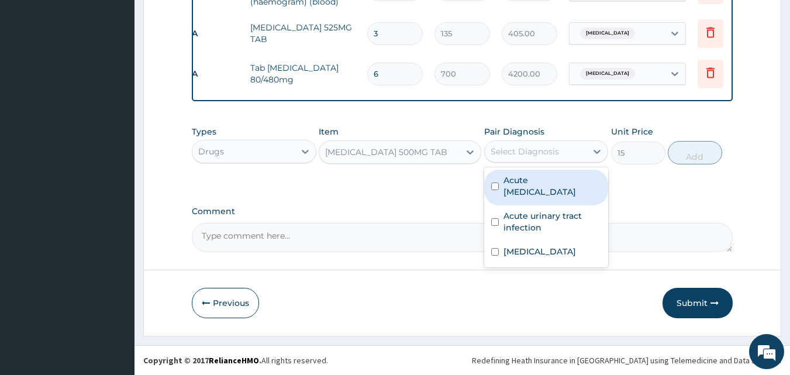
click at [578, 153] on div "Select Diagnosis" at bounding box center [536, 151] width 102 height 19
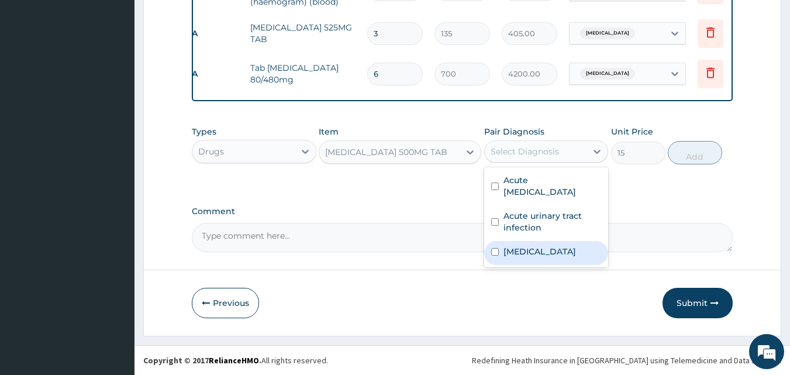
click at [529, 261] on div "[MEDICAL_DATA]" at bounding box center [546, 253] width 125 height 24
checkbox input "true"
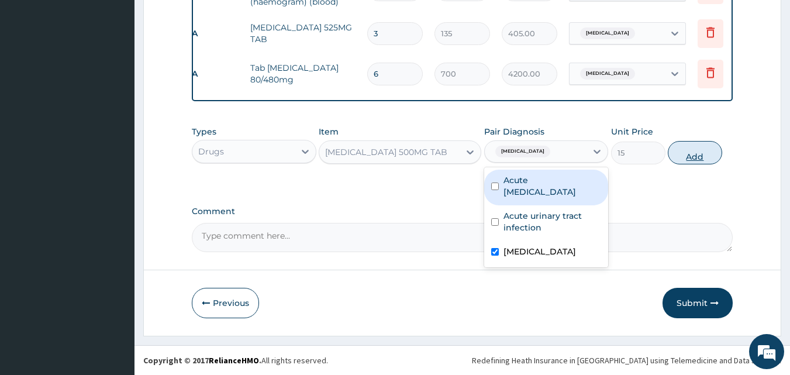
click at [680, 149] on button "Add" at bounding box center [695, 152] width 54 height 23
type input "0"
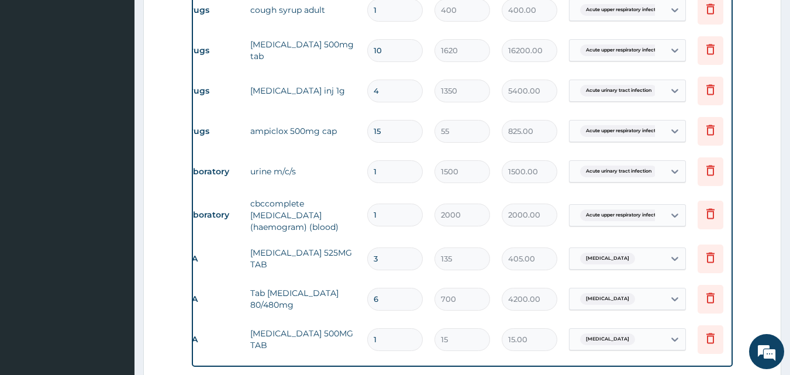
scroll to position [506, 0]
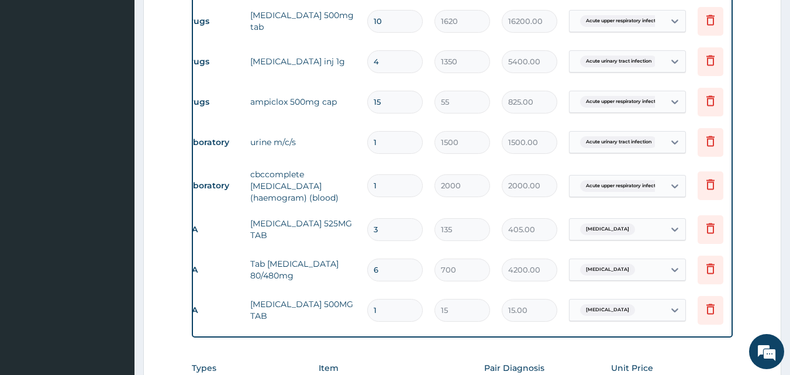
click at [388, 314] on input "1" at bounding box center [395, 310] width 56 height 23
type input "18"
type input "270.00"
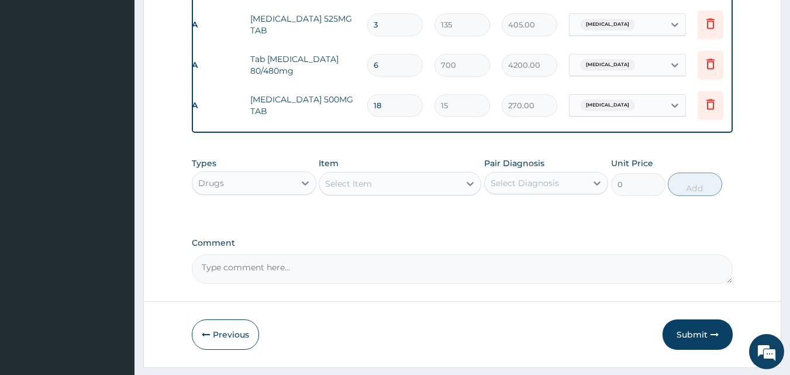
scroll to position [751, 0]
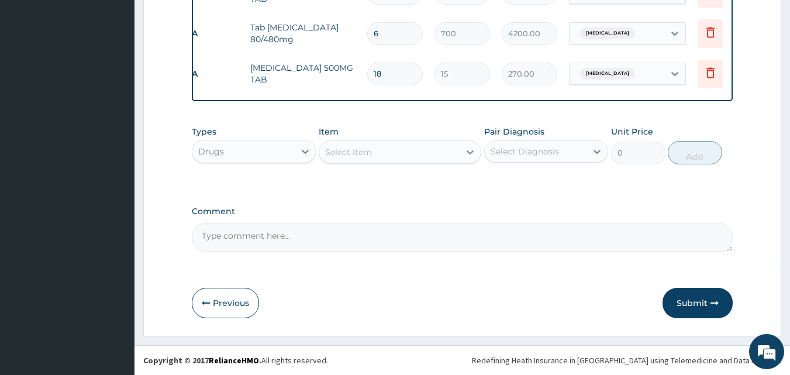
type input "18"
click at [414, 155] on div "Select Item" at bounding box center [389, 152] width 140 height 19
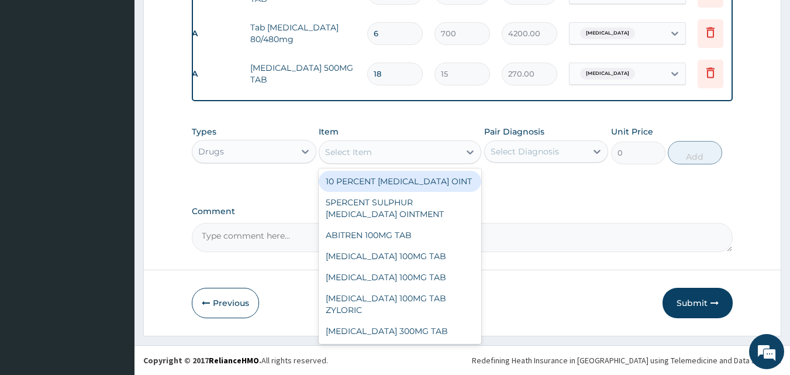
type input "m"
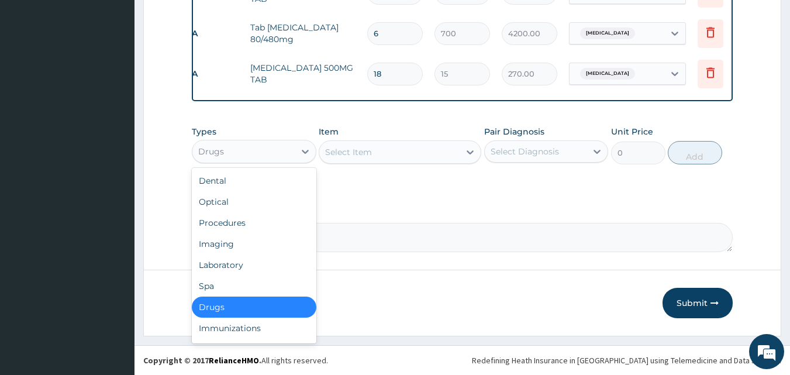
click at [265, 151] on div "Drugs" at bounding box center [243, 151] width 102 height 19
click at [241, 268] on div "Laboratory" at bounding box center [254, 264] width 125 height 21
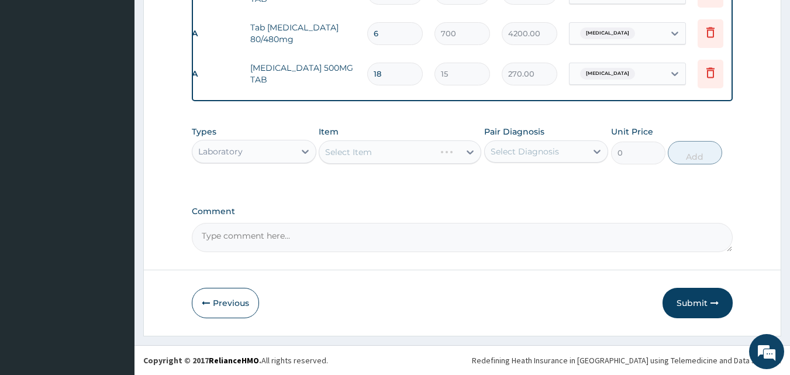
click at [376, 146] on div "Select Item" at bounding box center [400, 151] width 163 height 23
click at [373, 150] on div "Select Item" at bounding box center [400, 151] width 163 height 23
click at [409, 153] on div "Select Item" at bounding box center [389, 152] width 140 height 19
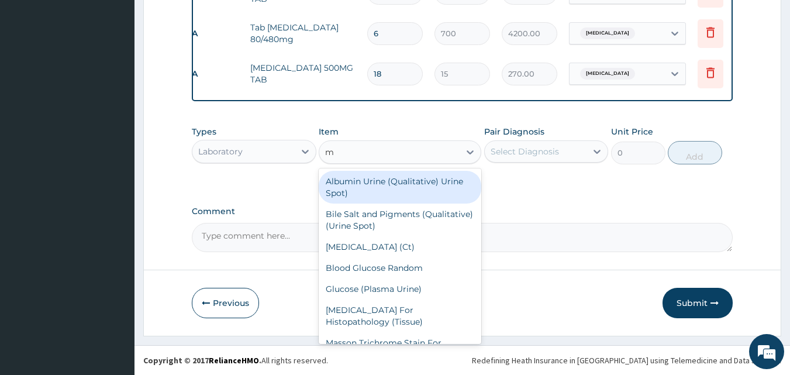
type input "mp"
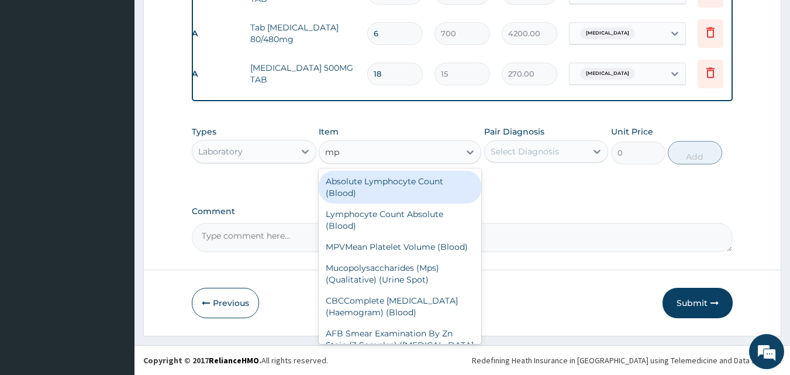
type input "1100"
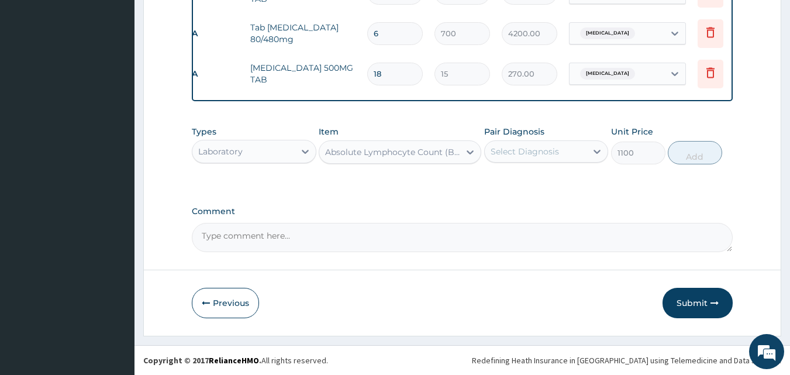
click at [437, 154] on div "Absolute Lymphocyte Count (Blood)" at bounding box center [393, 152] width 136 height 12
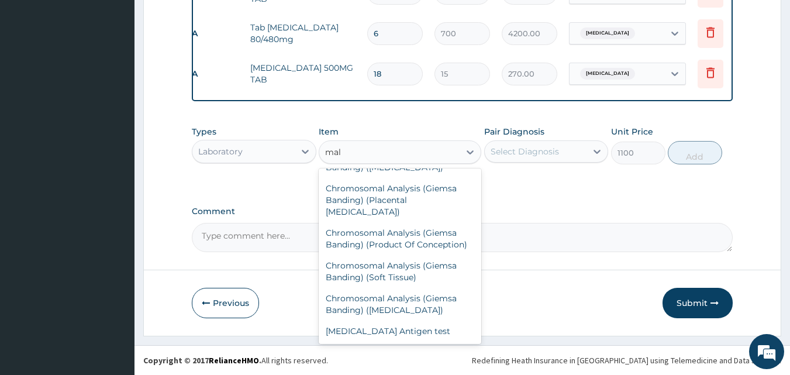
scroll to position [1218, 0]
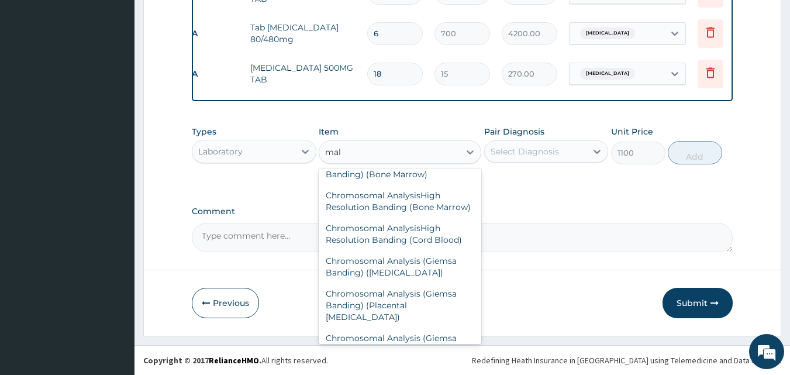
type input "mala"
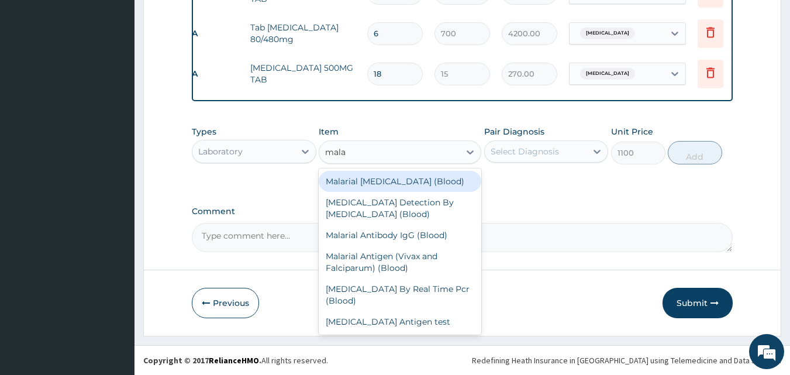
scroll to position [0, 0]
click at [454, 184] on div "Malarial [MEDICAL_DATA] (Blood)" at bounding box center [400, 181] width 163 height 21
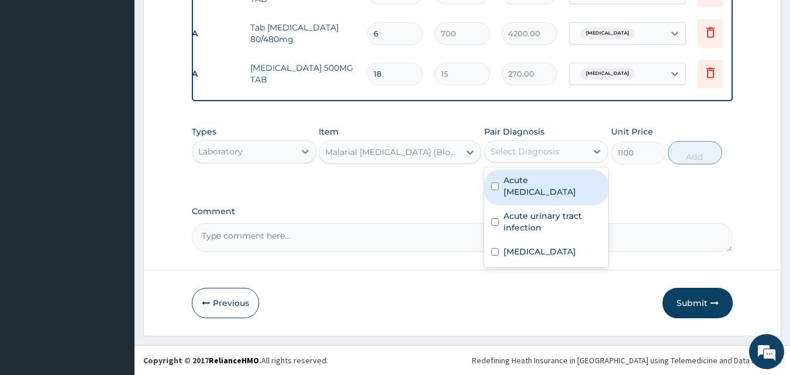
click at [523, 150] on div "Select Diagnosis" at bounding box center [524, 152] width 68 height 12
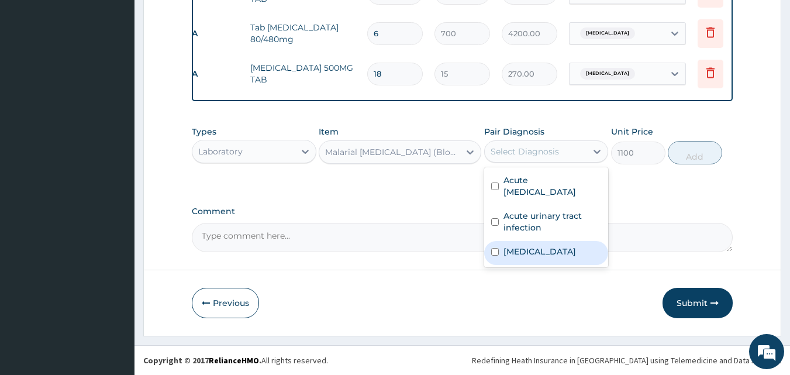
click at [496, 251] on input "checkbox" at bounding box center [495, 252] width 8 height 8
checkbox input "true"
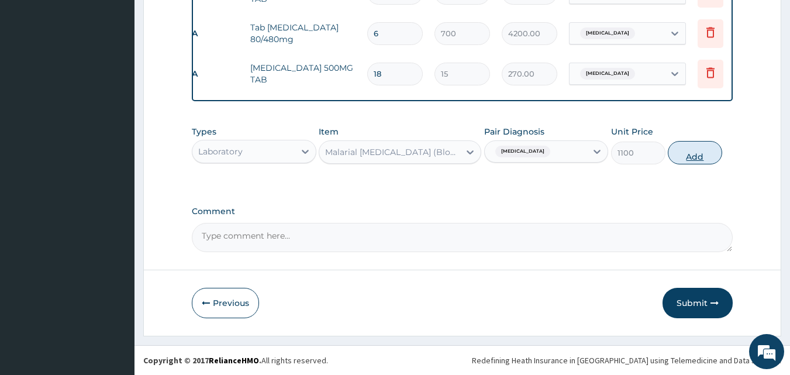
click at [692, 148] on button "Add" at bounding box center [695, 152] width 54 height 23
type input "0"
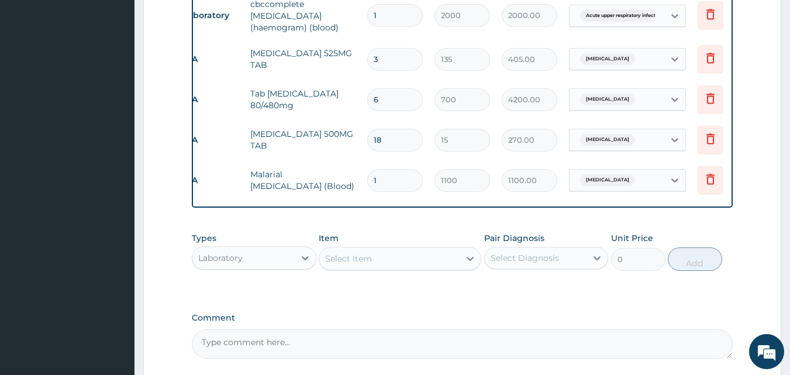
scroll to position [706, 0]
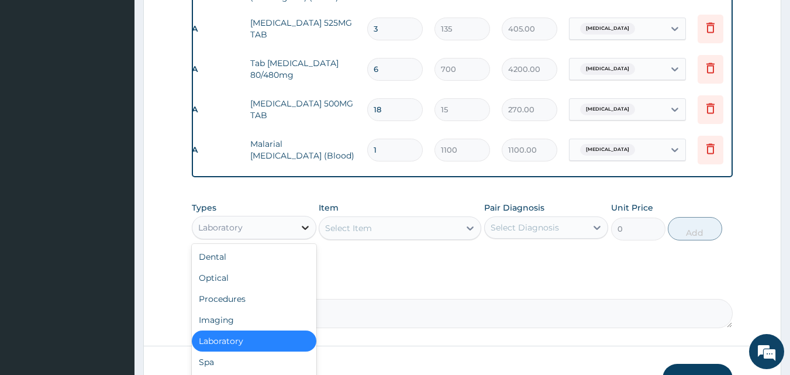
click at [309, 226] on div at bounding box center [305, 227] width 21 height 21
click at [310, 252] on div "Dental Optical Procedures Imaging Laboratory Spa Drugs Immunizations Others Gym" at bounding box center [254, 331] width 125 height 175
type input "dr"
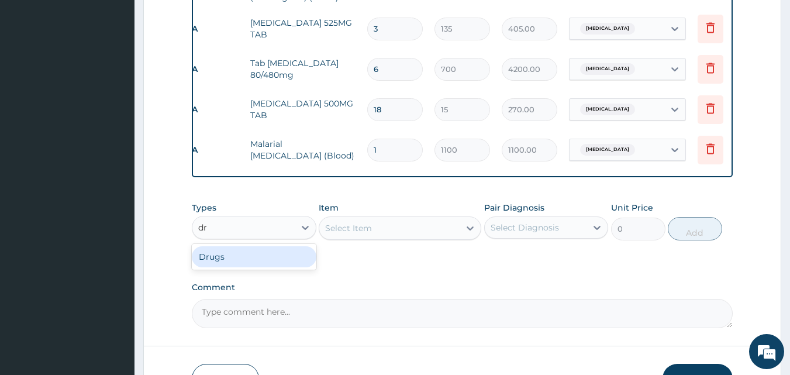
click at [285, 259] on div "Drugs" at bounding box center [254, 256] width 125 height 21
click at [348, 235] on div "Select Item" at bounding box center [400, 227] width 163 height 23
click at [348, 236] on div "Select Item" at bounding box center [400, 227] width 163 height 23
drag, startPoint x: 348, startPoint y: 236, endPoint x: 389, endPoint y: 239, distance: 40.4
click at [389, 239] on div "Select Item" at bounding box center [400, 227] width 163 height 23
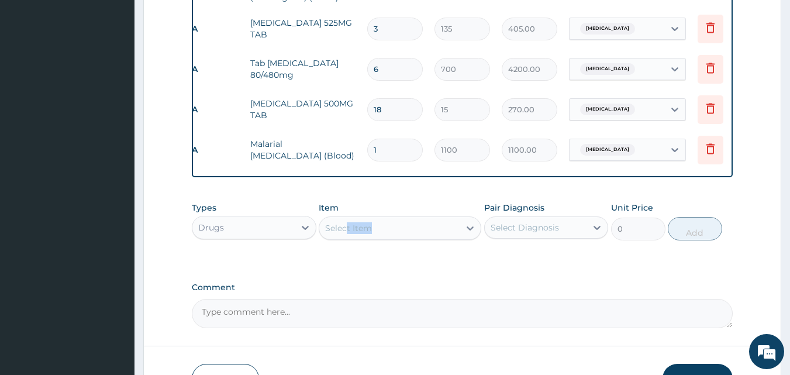
click at [389, 237] on div "Select Item" at bounding box center [389, 228] width 140 height 19
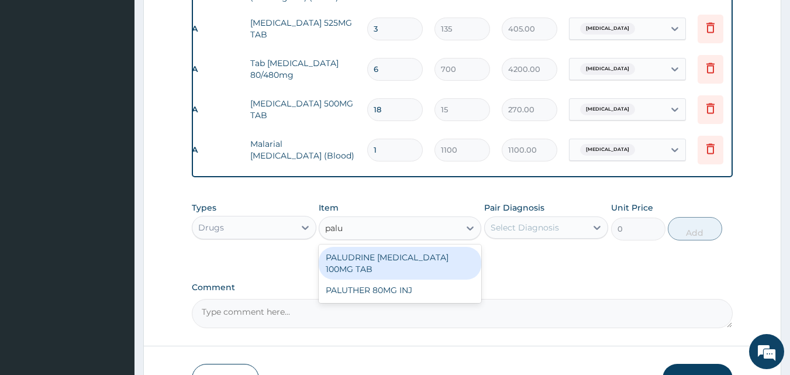
type input "palut"
click at [413, 261] on div "PALUTHER 80MG INJ" at bounding box center [400, 257] width 163 height 21
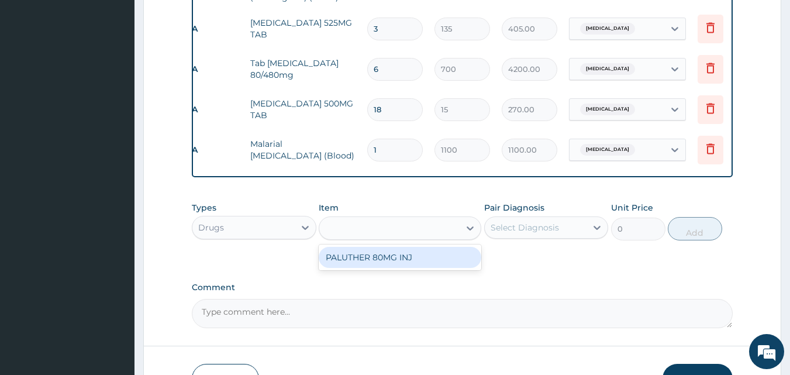
type input "870.75"
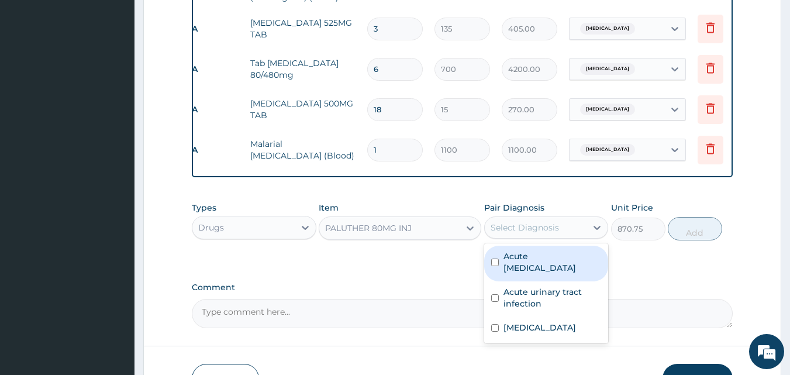
click at [571, 237] on div "Select Diagnosis" at bounding box center [536, 227] width 102 height 19
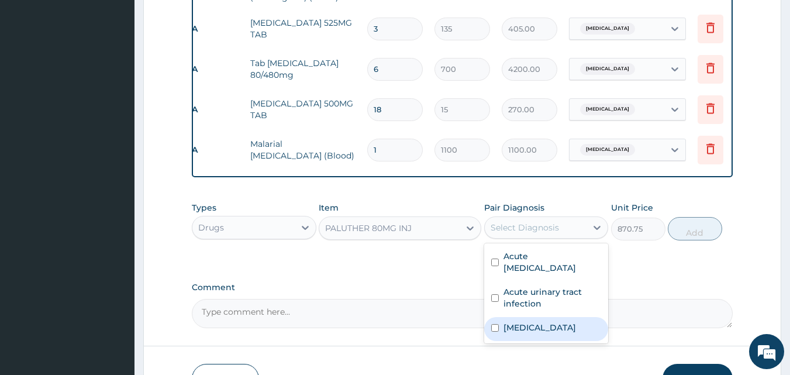
click at [518, 341] on div "[MEDICAL_DATA]" at bounding box center [546, 329] width 125 height 24
checkbox input "true"
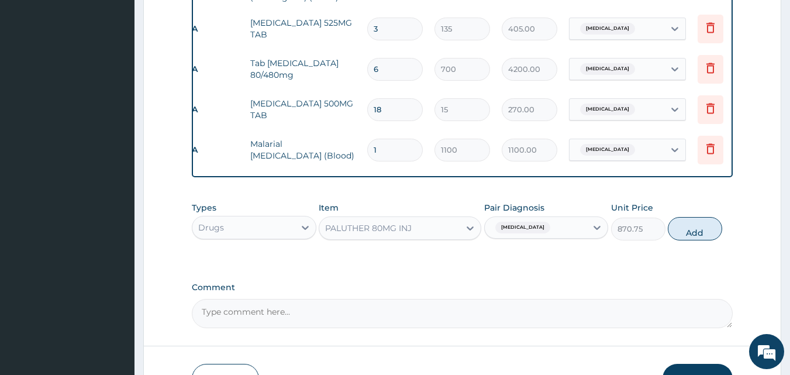
click at [686, 223] on div "Types Drugs Item PALUTHER 80MG INJ Pair Diagnosis Malaria Unit Price 870.75 Add" at bounding box center [462, 221] width 541 height 50
click at [686, 229] on button "Add" at bounding box center [695, 228] width 54 height 23
type input "0"
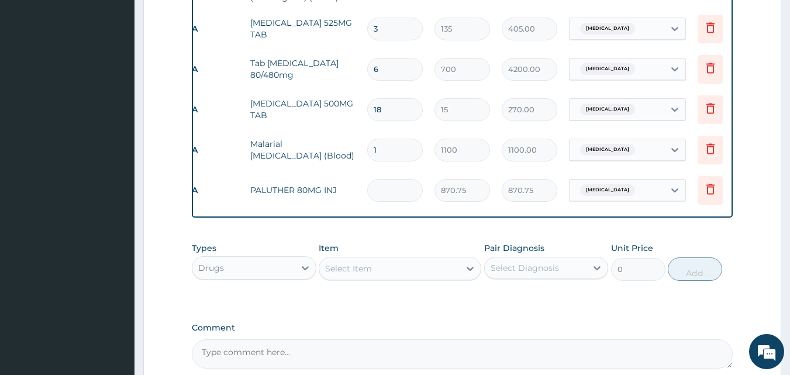
type input "0.00"
type input "3"
type input "2612.25"
type input "3"
click at [704, 304] on div "Types Drugs Item Select Item Pair Diagnosis Select Diagnosis Unit Price 0 Add" at bounding box center [462, 270] width 541 height 68
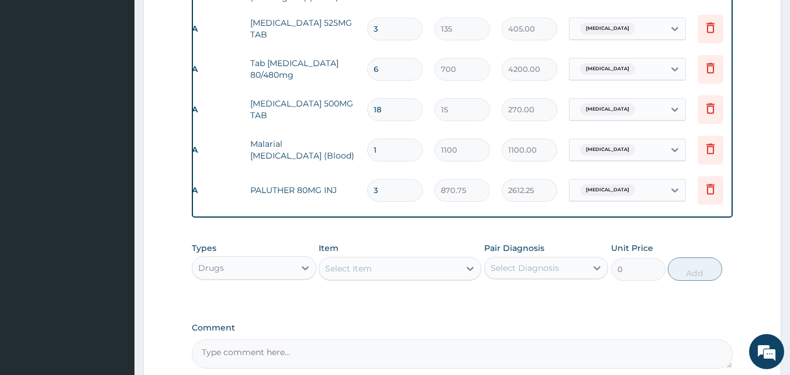
click at [402, 189] on input "3" at bounding box center [395, 190] width 56 height 23
type input "0.00"
type input "6"
type input "5224.50"
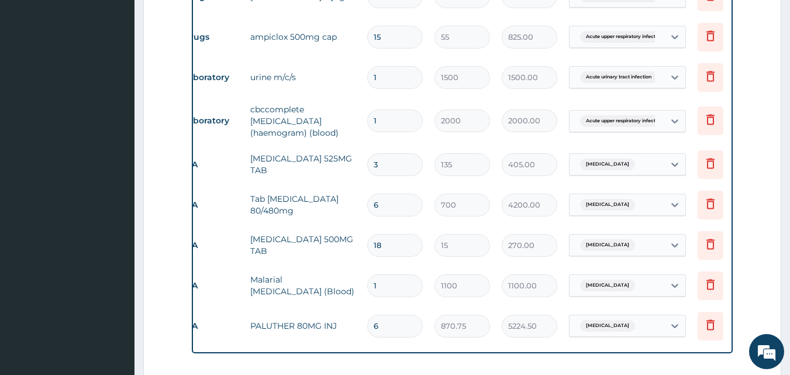
scroll to position [243, 0]
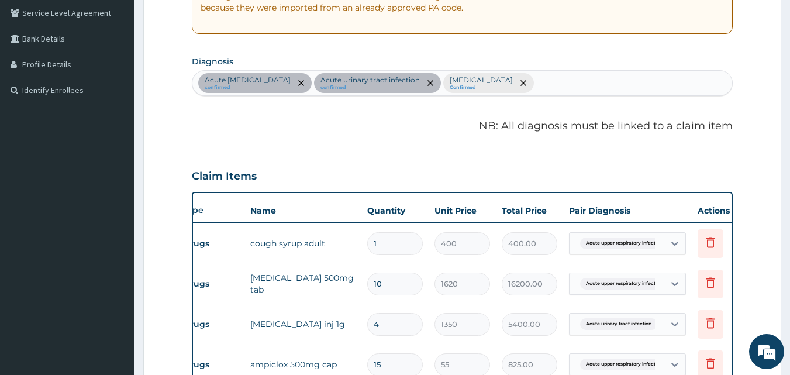
type input "6"
click at [586, 70] on section "Diagnosis Acute upper respiratory infection confirmed Acute urinary tract infec…" at bounding box center [462, 74] width 541 height 43
click at [578, 91] on div "Acute upper respiratory infection confirmed Acute urinary tract infection confi…" at bounding box center [462, 83] width 540 height 25
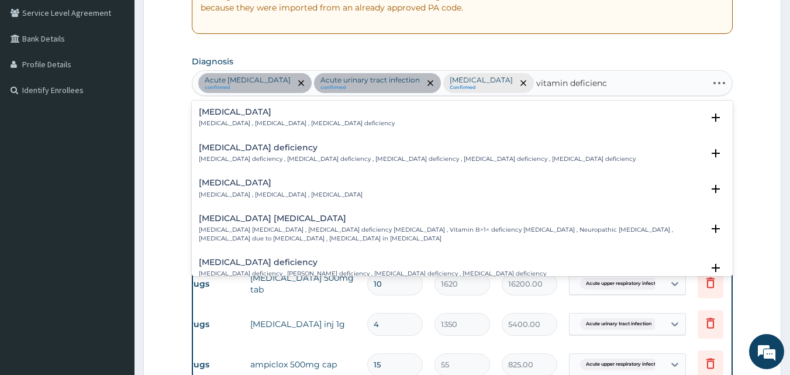
type input "vitamin deficiency"
click at [257, 188] on div "Vitamin deficiency Vitamin deficiency , Hypovitaminosis , Avitaminosis" at bounding box center [281, 188] width 164 height 20
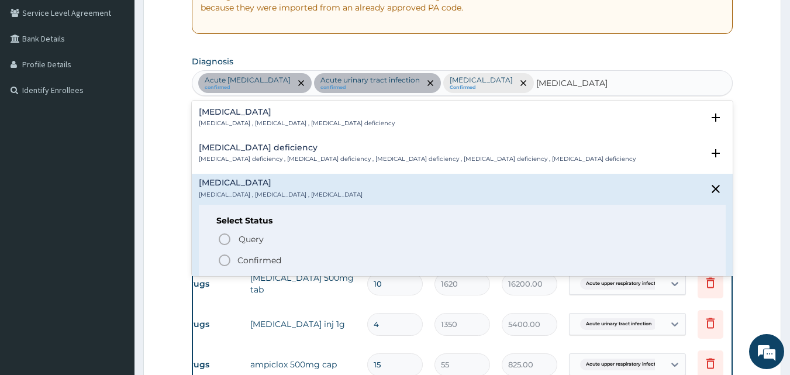
click at [225, 258] on icon "status option filled" at bounding box center [224, 260] width 14 height 14
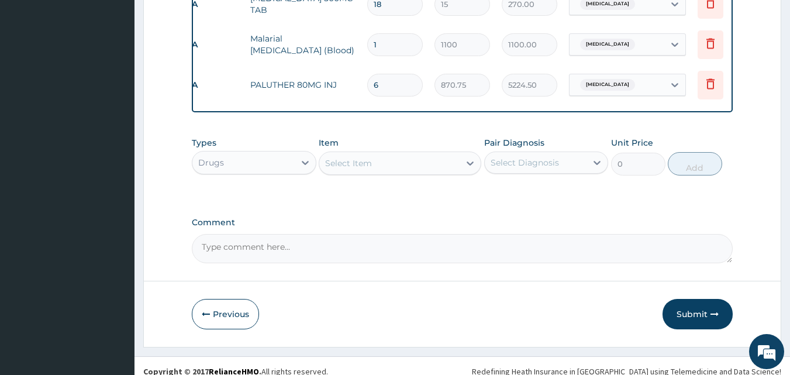
scroll to position [831, 0]
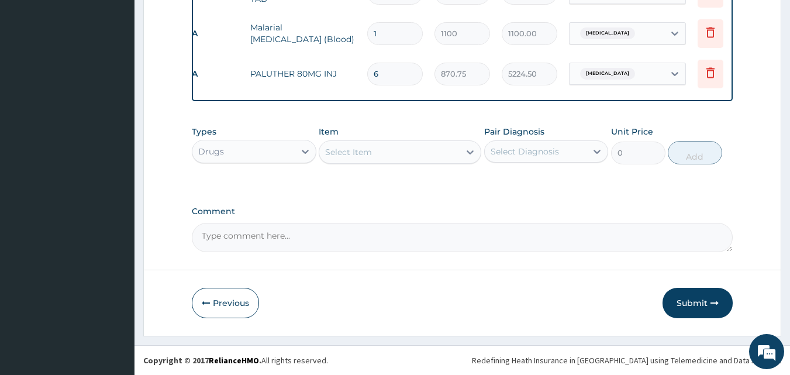
click at [442, 150] on div "Select Item" at bounding box center [389, 152] width 140 height 19
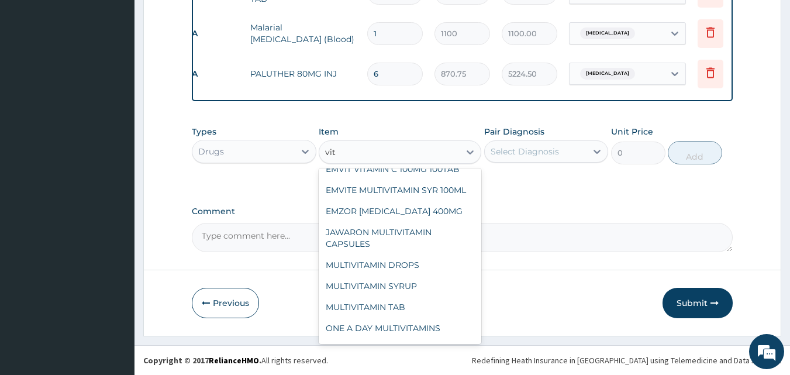
scroll to position [309, 0]
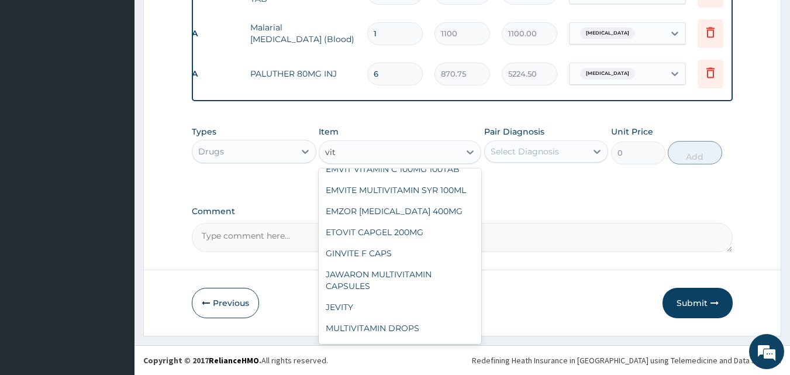
type input "vit c"
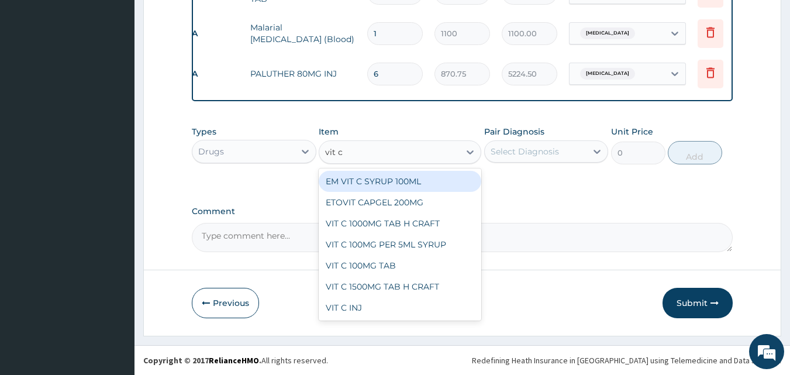
scroll to position [0, 0]
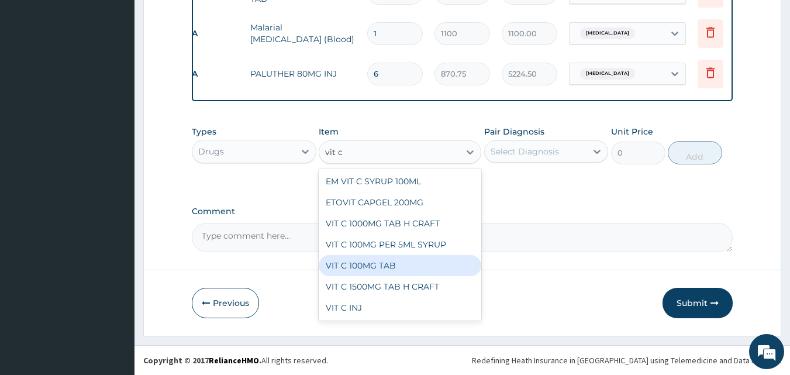
click at [419, 267] on div "VIT C 100MG TAB" at bounding box center [400, 265] width 163 height 21
type input "13.5"
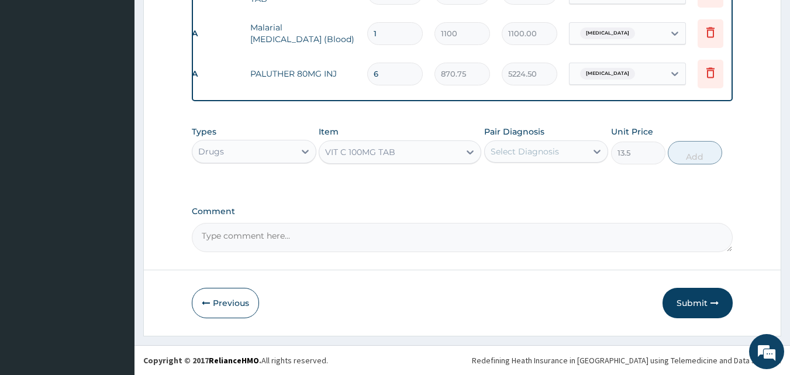
click at [579, 145] on div "Select Diagnosis" at bounding box center [536, 151] width 102 height 19
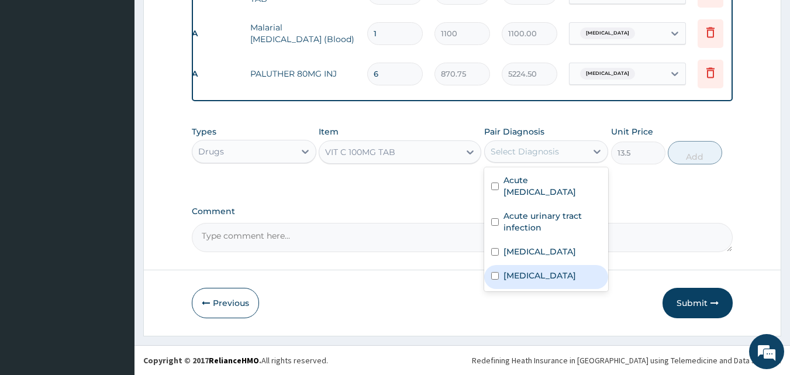
click at [506, 271] on label "[MEDICAL_DATA]" at bounding box center [539, 275] width 72 height 12
checkbox input "true"
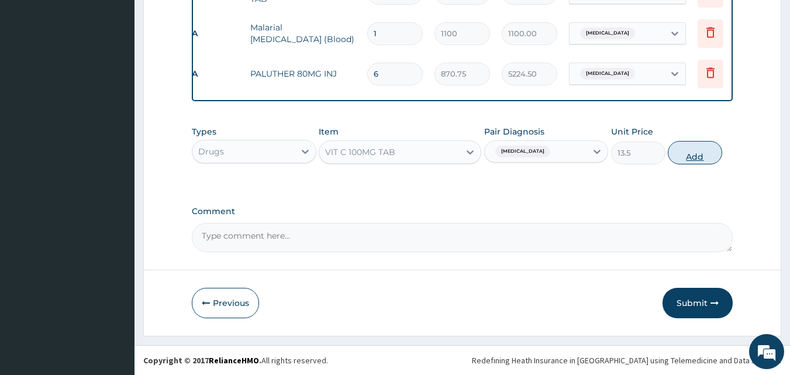
click at [678, 157] on button "Add" at bounding box center [695, 152] width 54 height 23
type input "0"
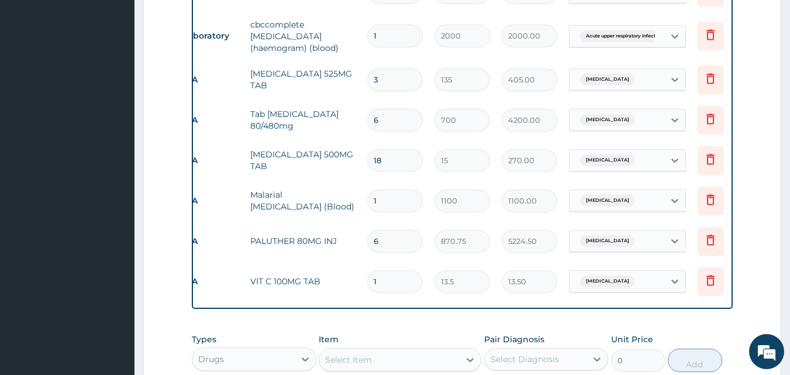
scroll to position [644, 0]
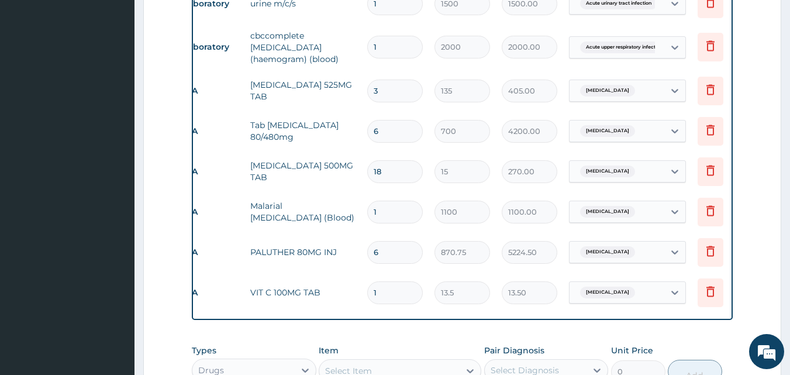
type input "15"
type input "202.50"
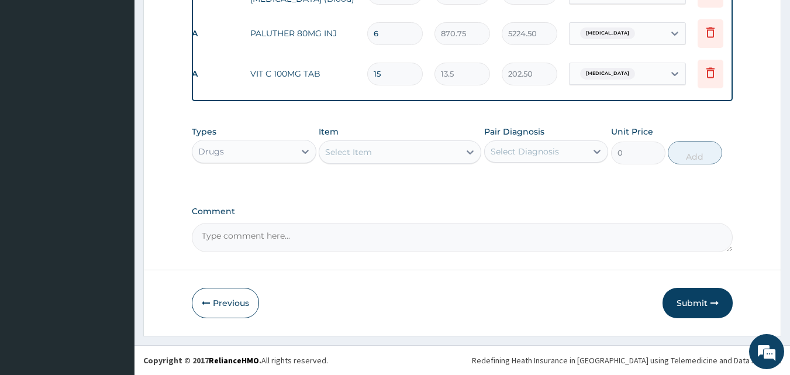
scroll to position [872, 0]
type input "15"
click at [693, 300] on button "Submit" at bounding box center [697, 303] width 70 height 30
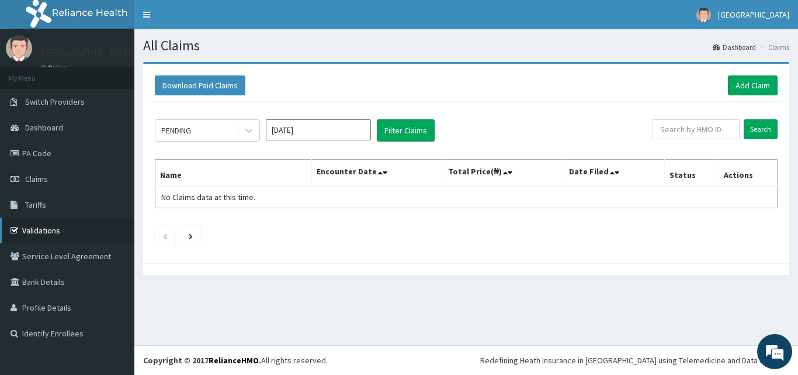
click at [37, 226] on link "Validations" at bounding box center [67, 230] width 134 height 26
click at [248, 130] on icon at bounding box center [249, 131] width 12 height 12
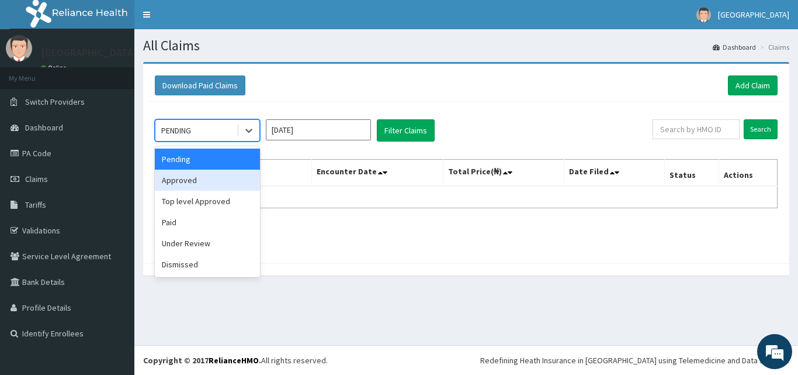
click at [200, 179] on div "Approved" at bounding box center [207, 180] width 105 height 21
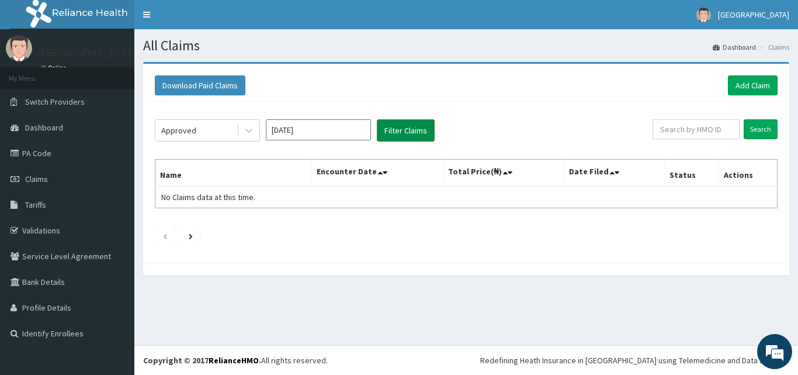
click at [396, 124] on button "Filter Claims" at bounding box center [406, 130] width 58 height 22
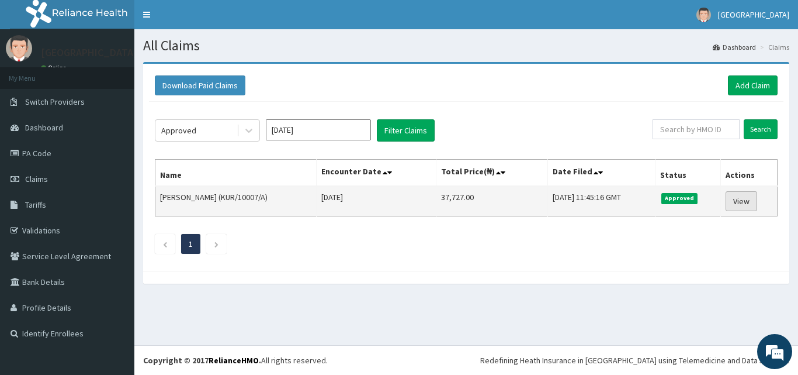
click at [739, 198] on link "View" at bounding box center [742, 201] width 32 height 20
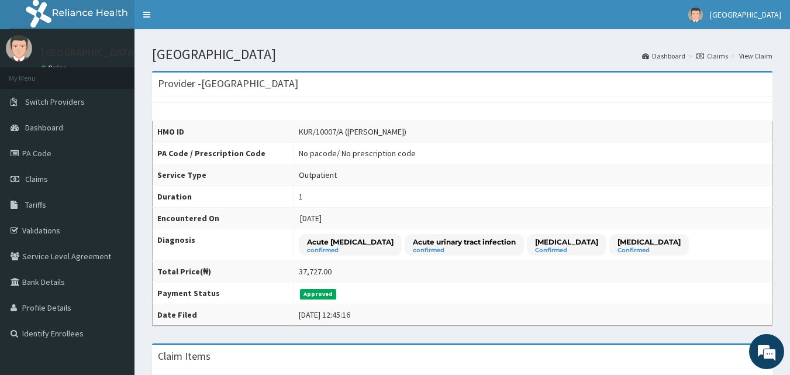
click at [63, 172] on link "Claims" at bounding box center [67, 179] width 134 height 26
